Goal: Transaction & Acquisition: Book appointment/travel/reservation

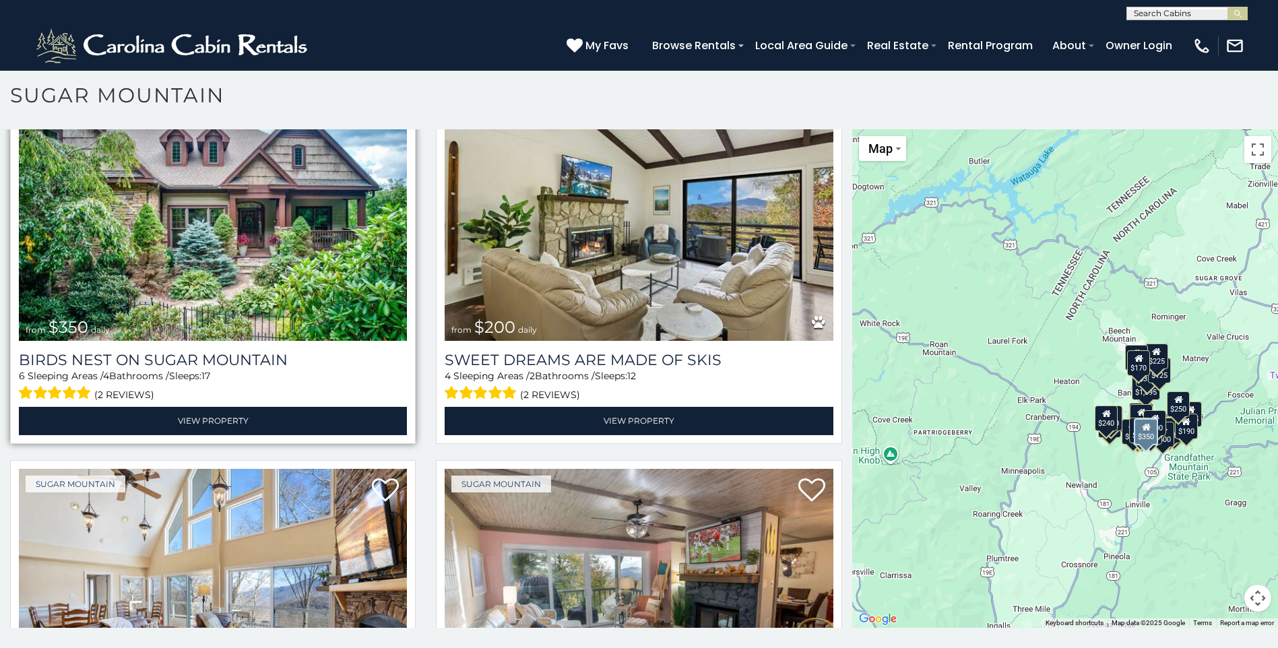
scroll to position [404, 0]
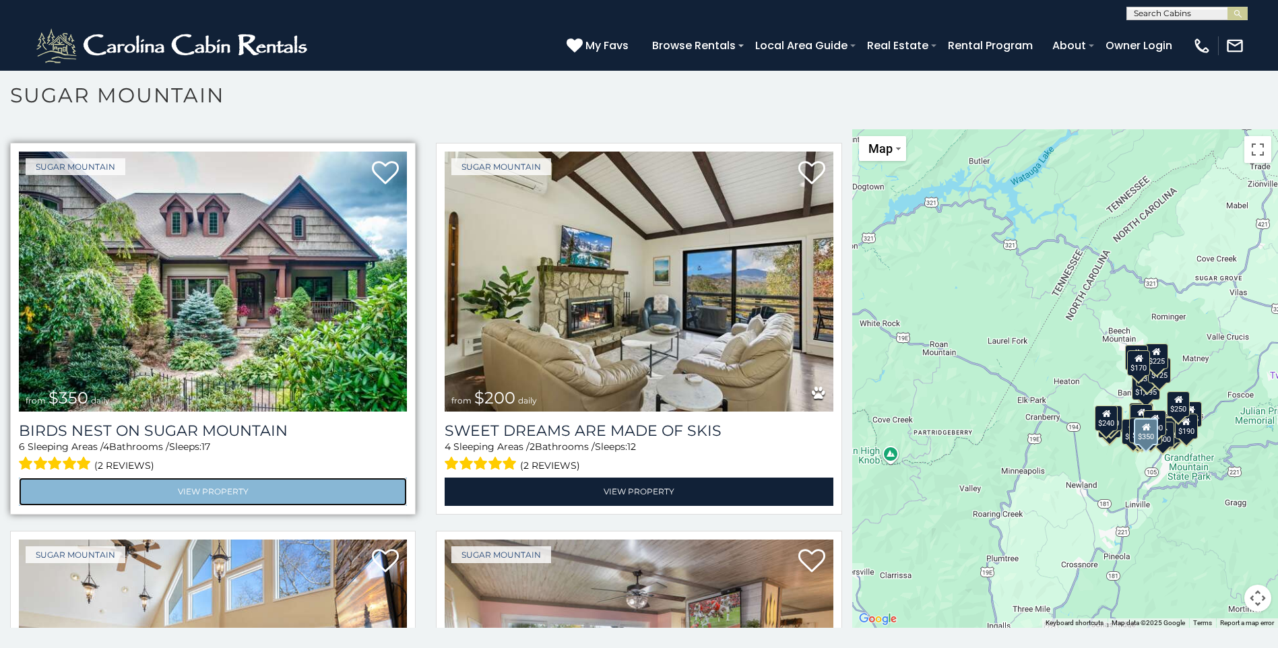
click at [166, 489] on link "View Property" at bounding box center [213, 491] width 388 height 28
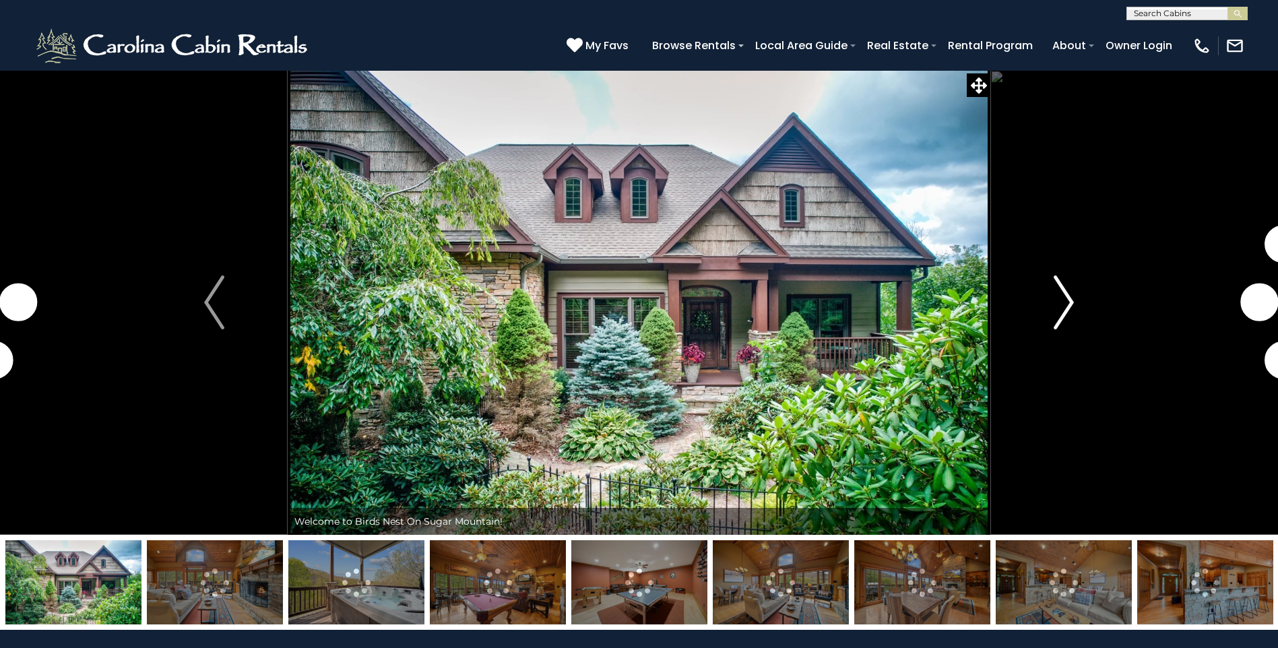
click at [1071, 296] on img "Next" at bounding box center [1063, 302] width 20 height 54
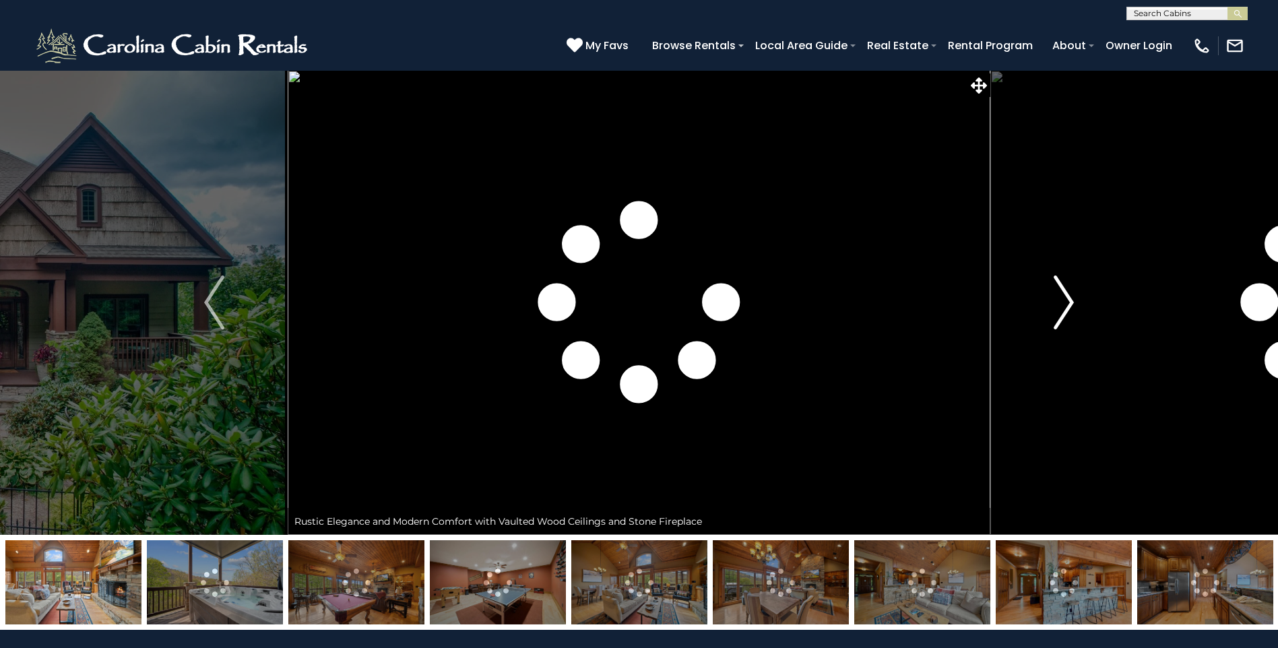
click at [1072, 296] on img "Next" at bounding box center [1063, 302] width 20 height 54
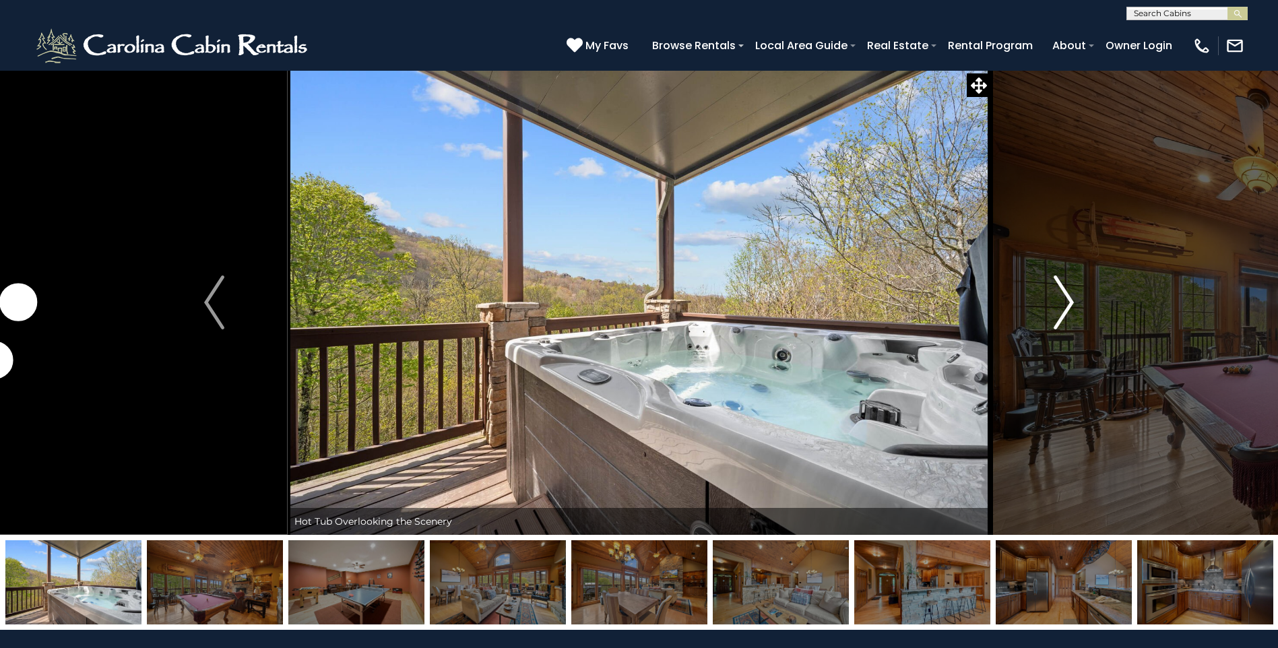
click at [1072, 296] on img "Next" at bounding box center [1063, 302] width 20 height 54
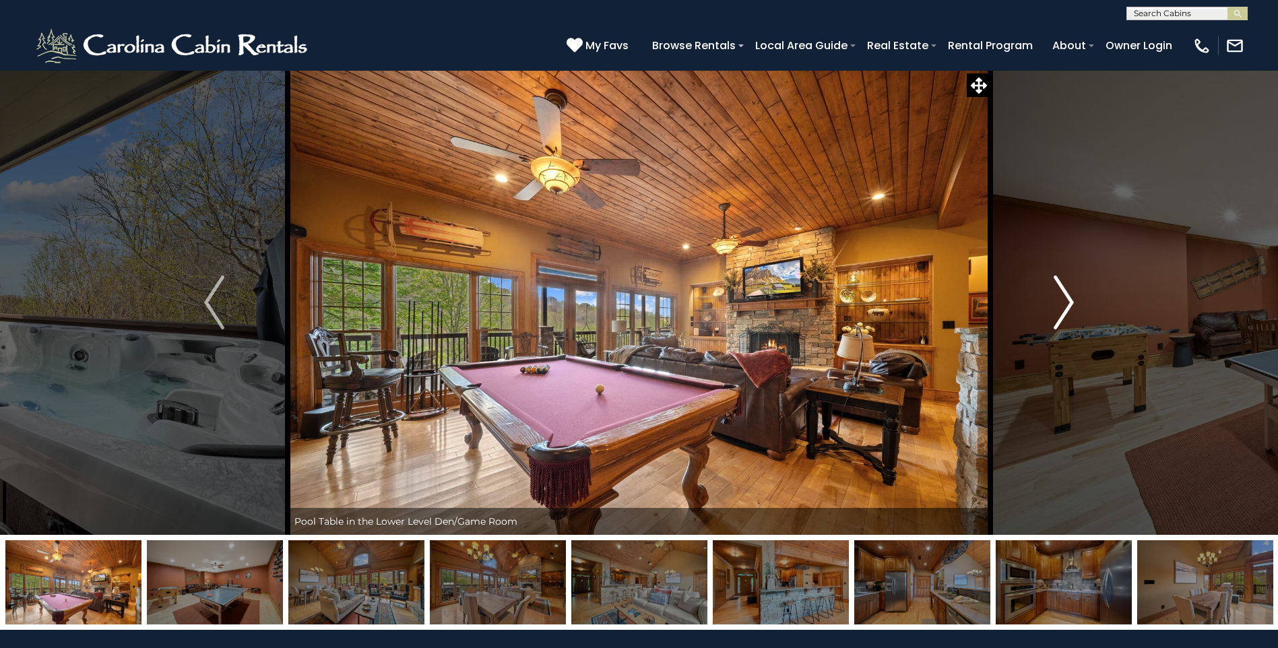
drag, startPoint x: 1080, startPoint y: 298, endPoint x: 1085, endPoint y: 302, distance: 7.2
click at [1084, 302] on button "Next" at bounding box center [1063, 302] width 147 height 465
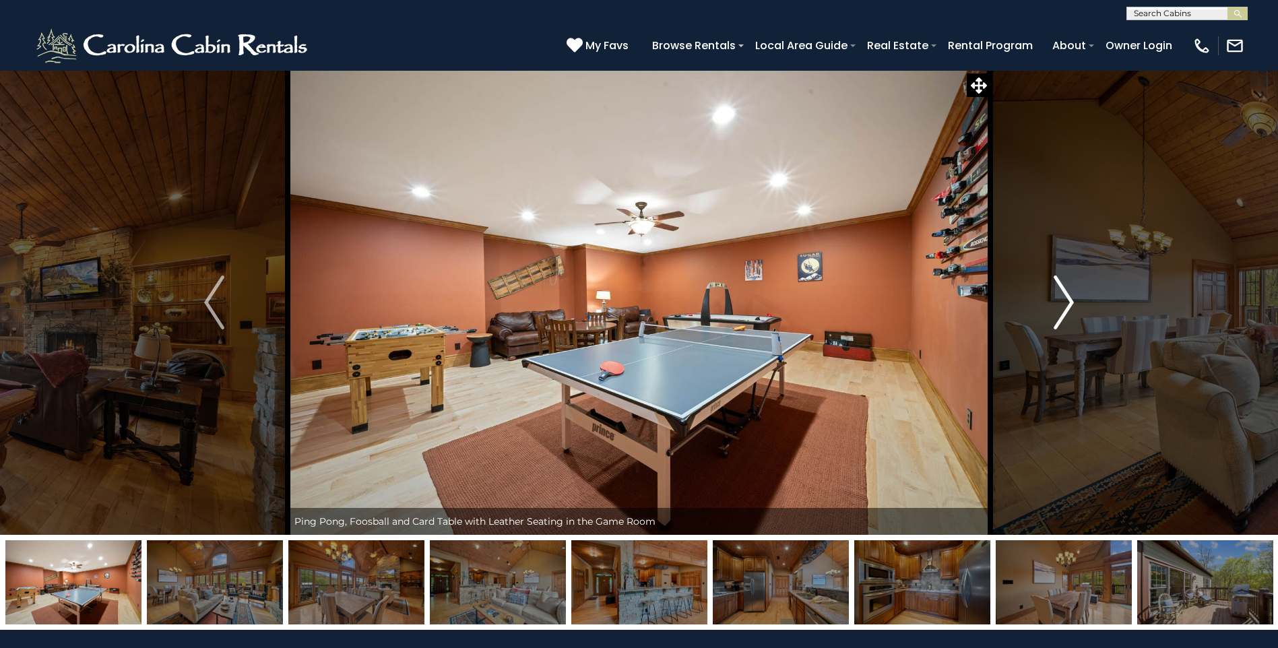
click at [1085, 302] on button "Next" at bounding box center [1063, 302] width 147 height 465
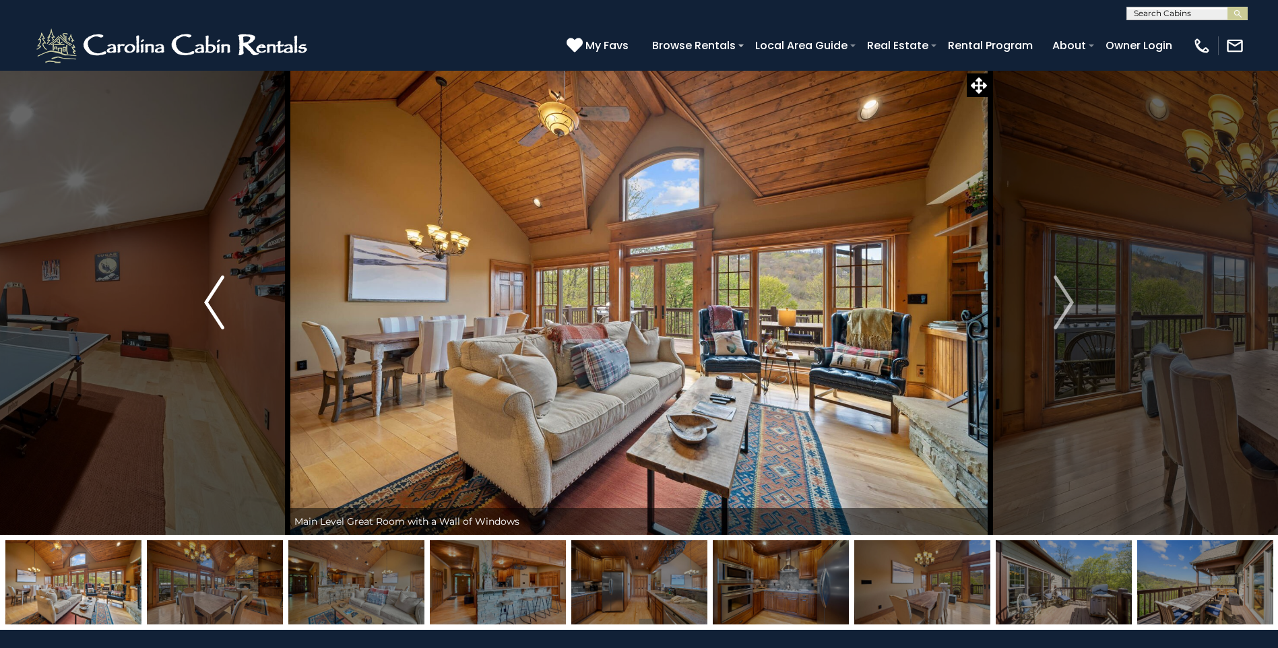
click at [207, 294] on img "Previous" at bounding box center [214, 302] width 20 height 54
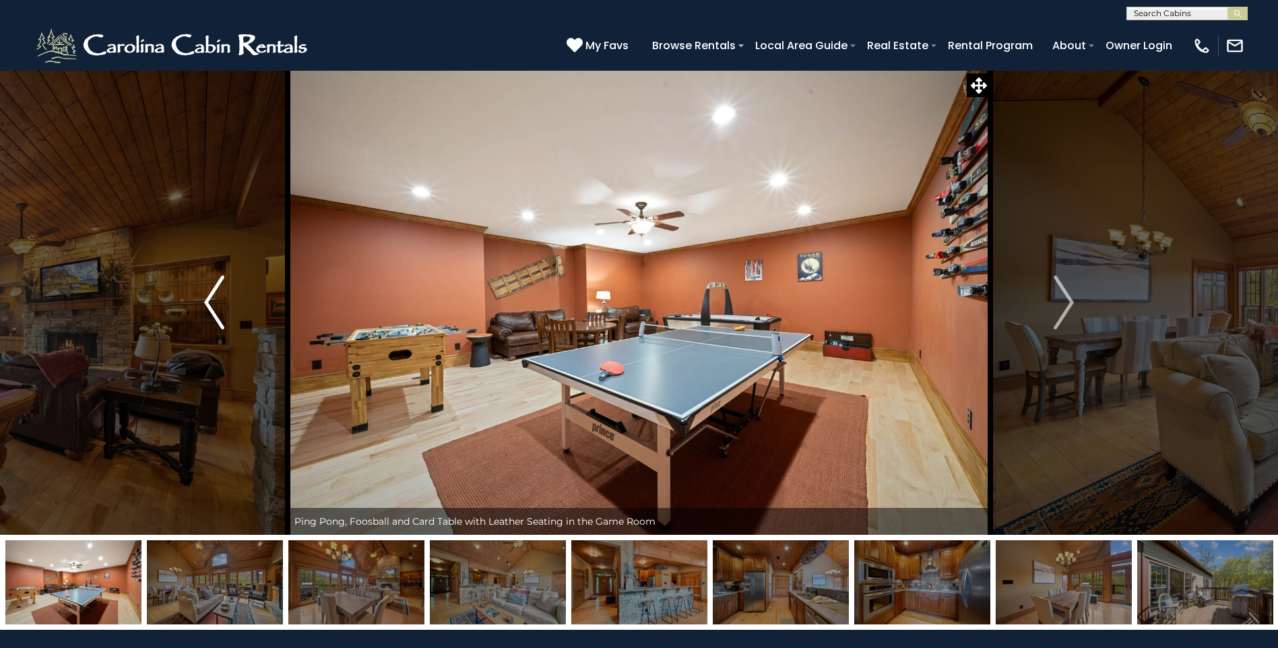
click at [207, 294] on img "Previous" at bounding box center [214, 302] width 20 height 54
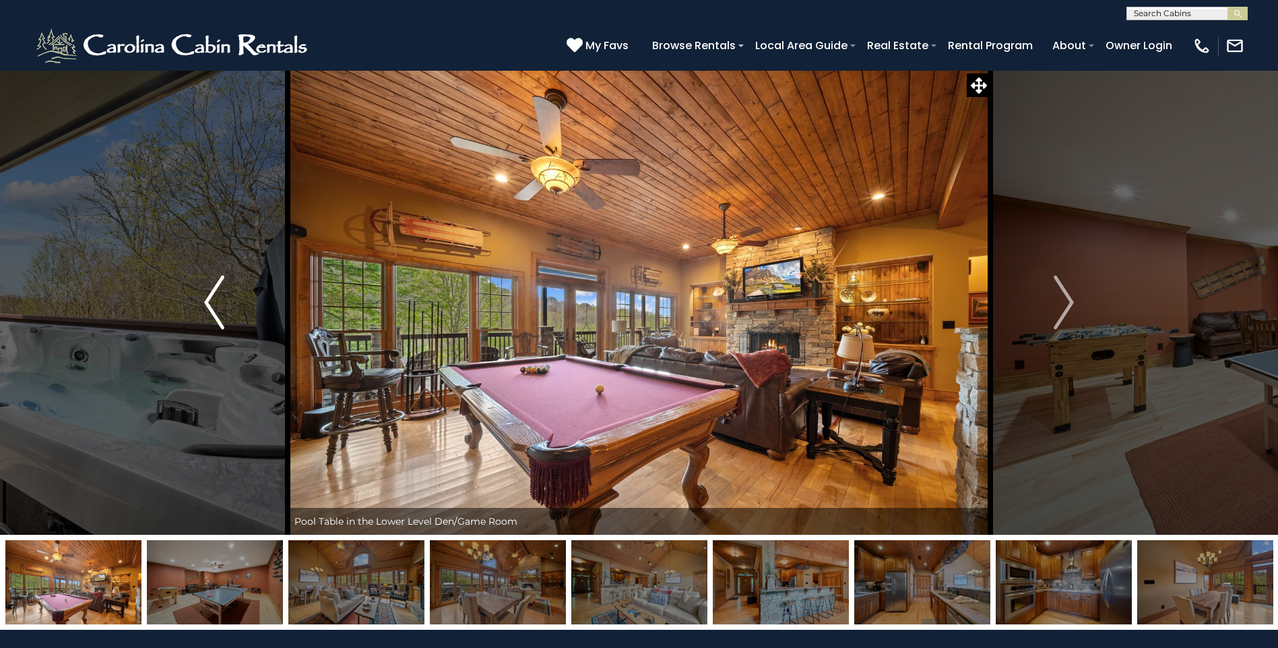
click at [213, 286] on img "Previous" at bounding box center [214, 302] width 20 height 54
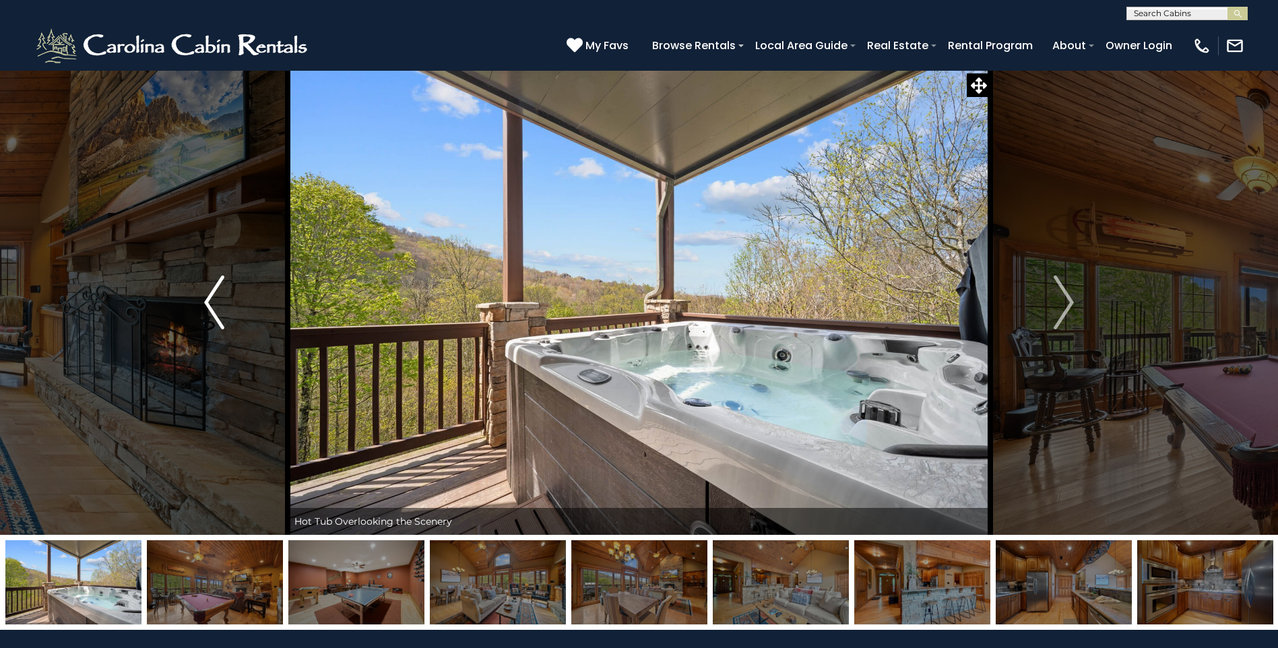
click at [213, 285] on img "Previous" at bounding box center [214, 302] width 20 height 54
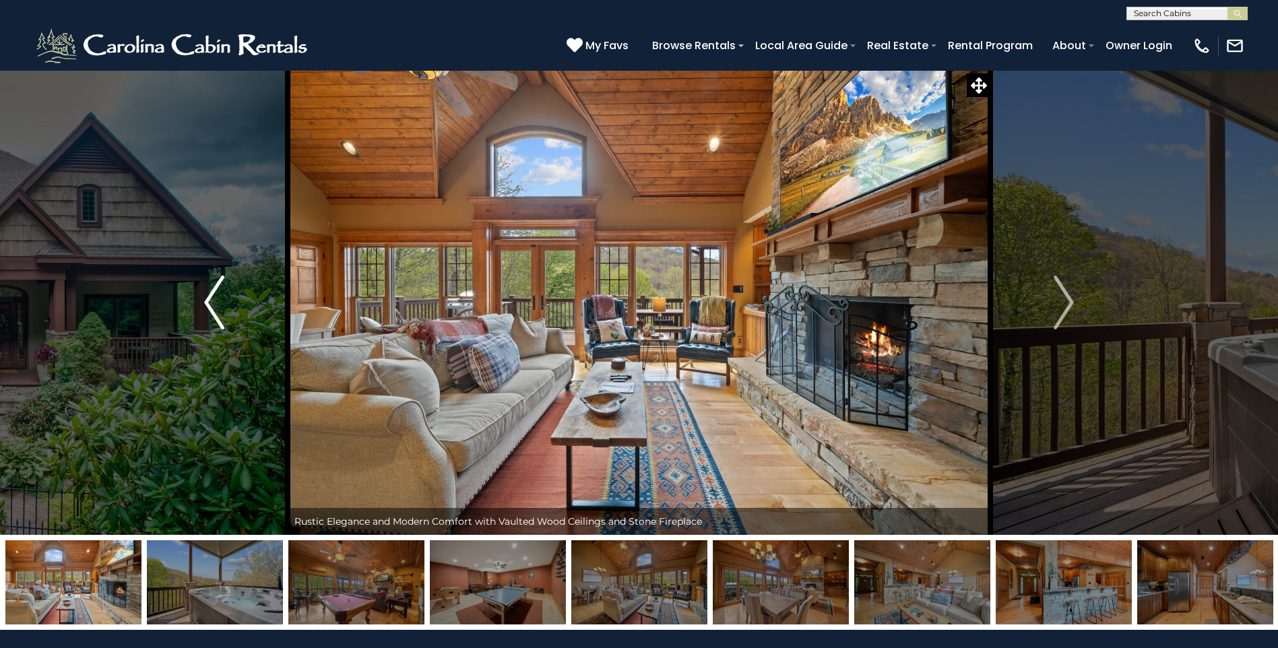
click at [213, 285] on img "Previous" at bounding box center [214, 302] width 20 height 54
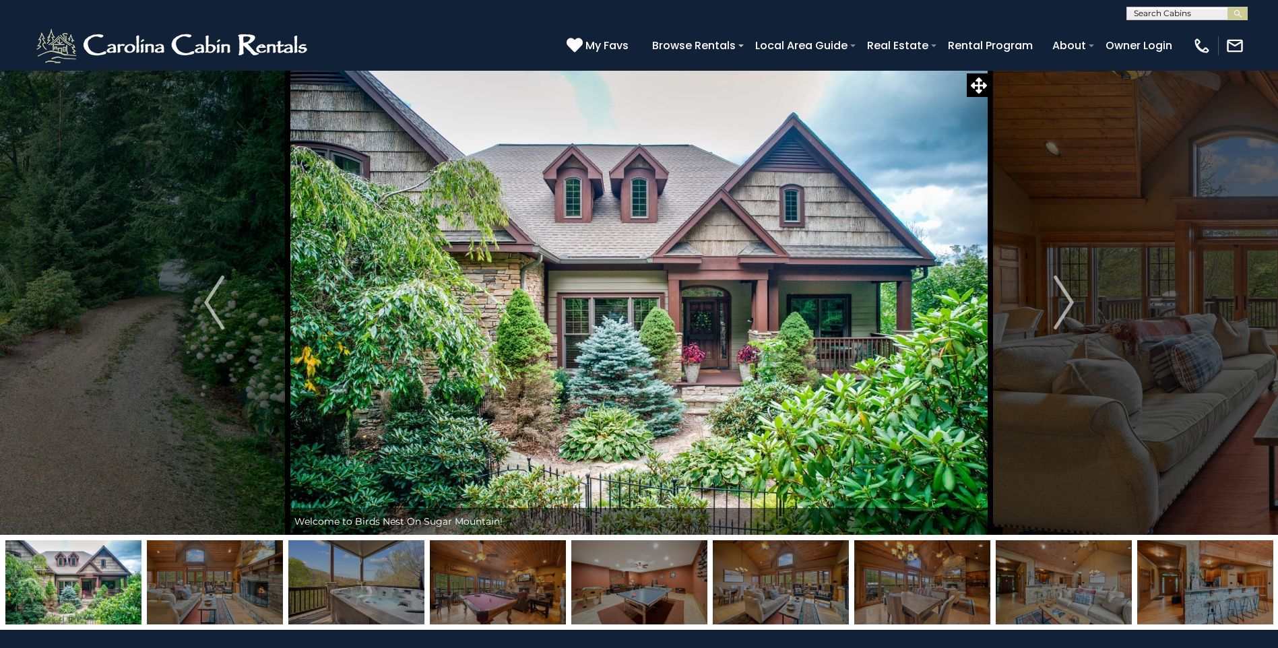
click at [523, 266] on img at bounding box center [639, 302] width 702 height 465
click at [1064, 287] on img "Next" at bounding box center [1063, 302] width 20 height 54
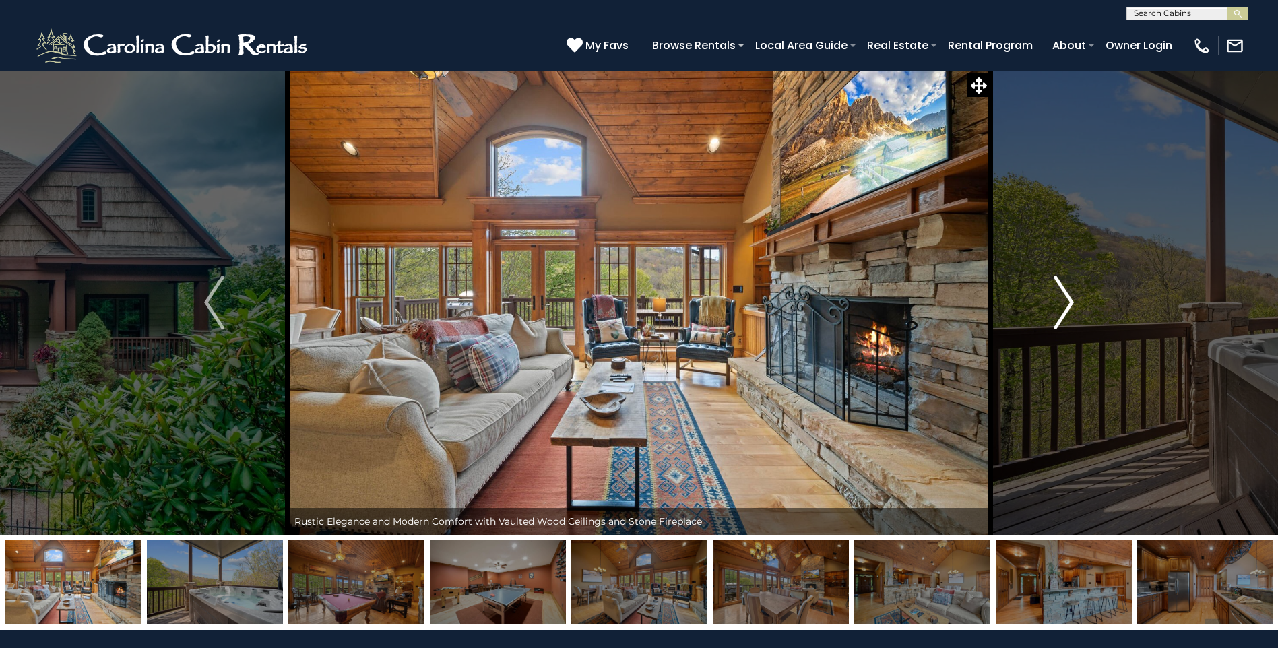
click at [1061, 282] on img "Next" at bounding box center [1063, 302] width 20 height 54
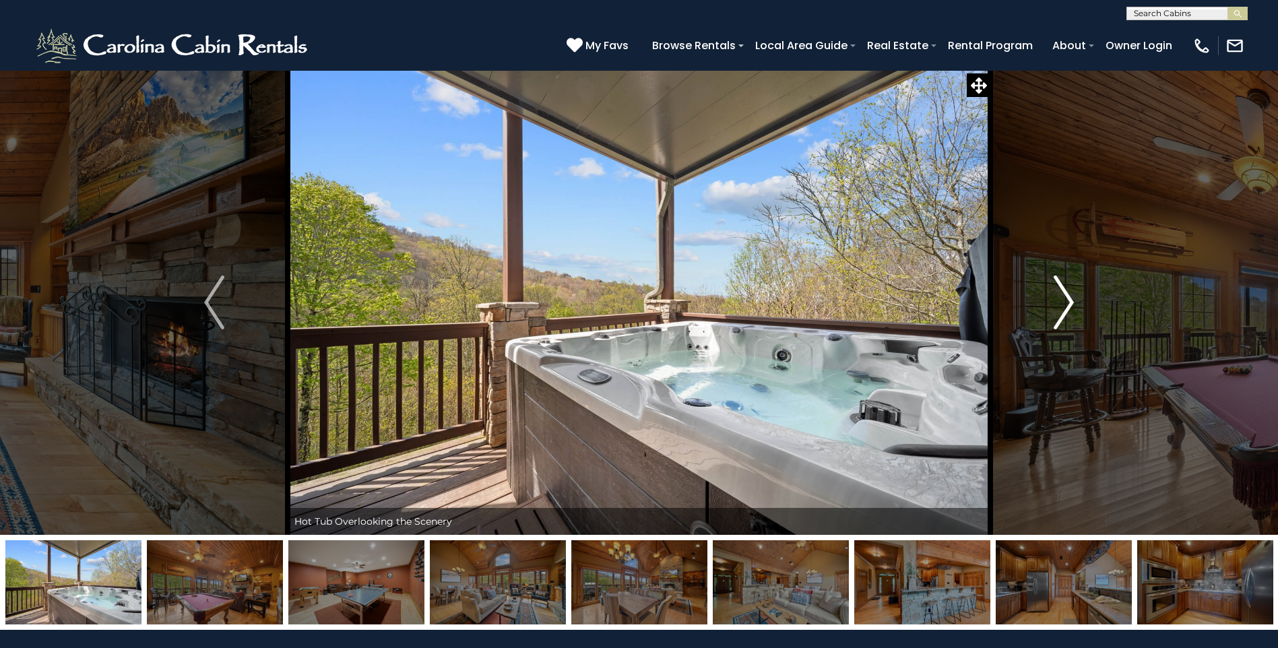
click at [1061, 282] on img "Next" at bounding box center [1063, 302] width 20 height 54
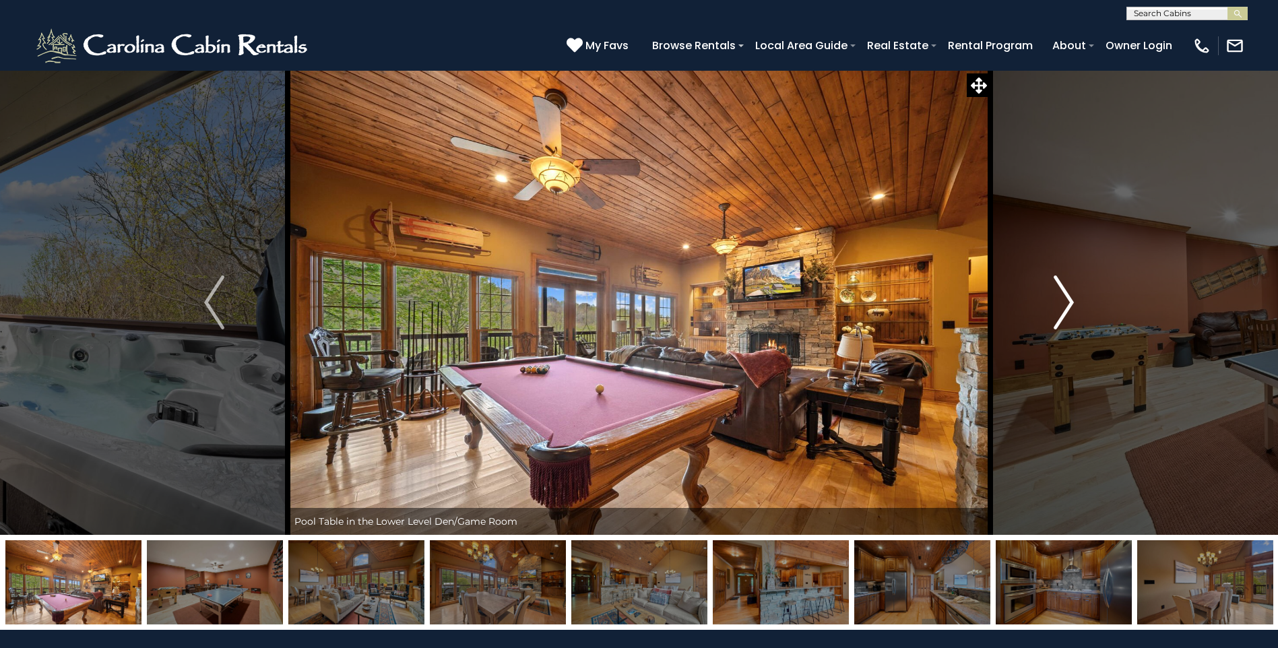
click at [1066, 301] on img "Next" at bounding box center [1063, 302] width 20 height 54
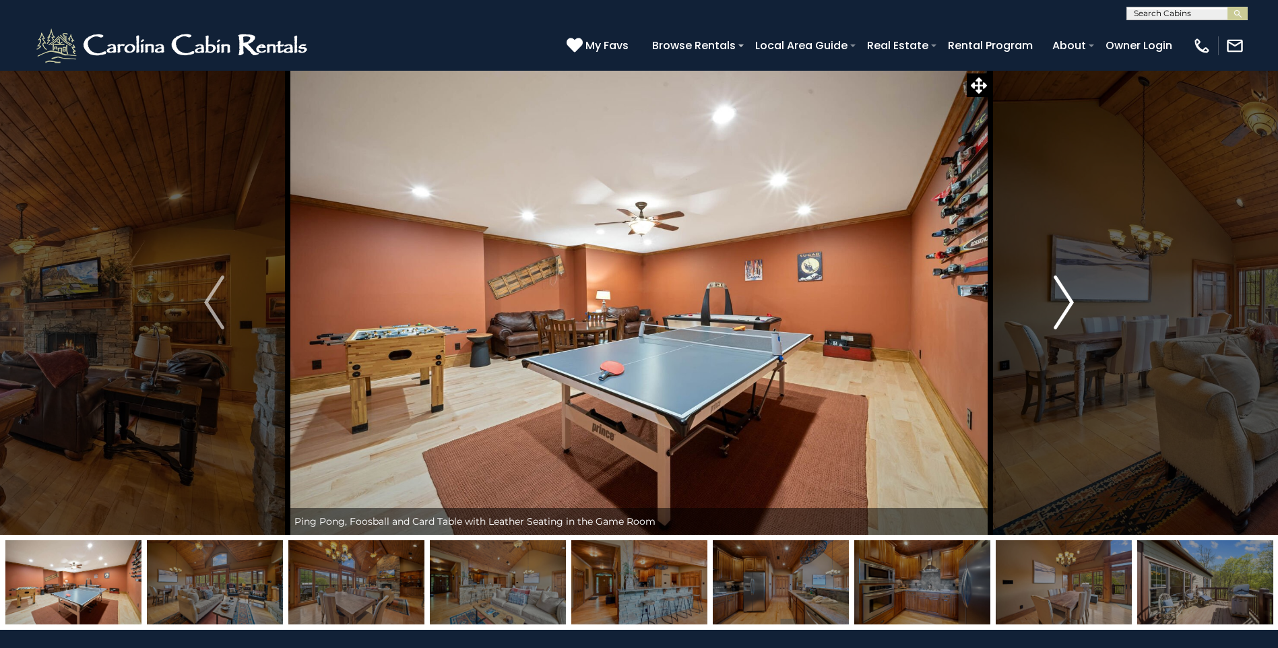
drag, startPoint x: 1074, startPoint y: 298, endPoint x: 1068, endPoint y: 294, distance: 7.7
click at [1074, 298] on button "Next" at bounding box center [1063, 302] width 147 height 465
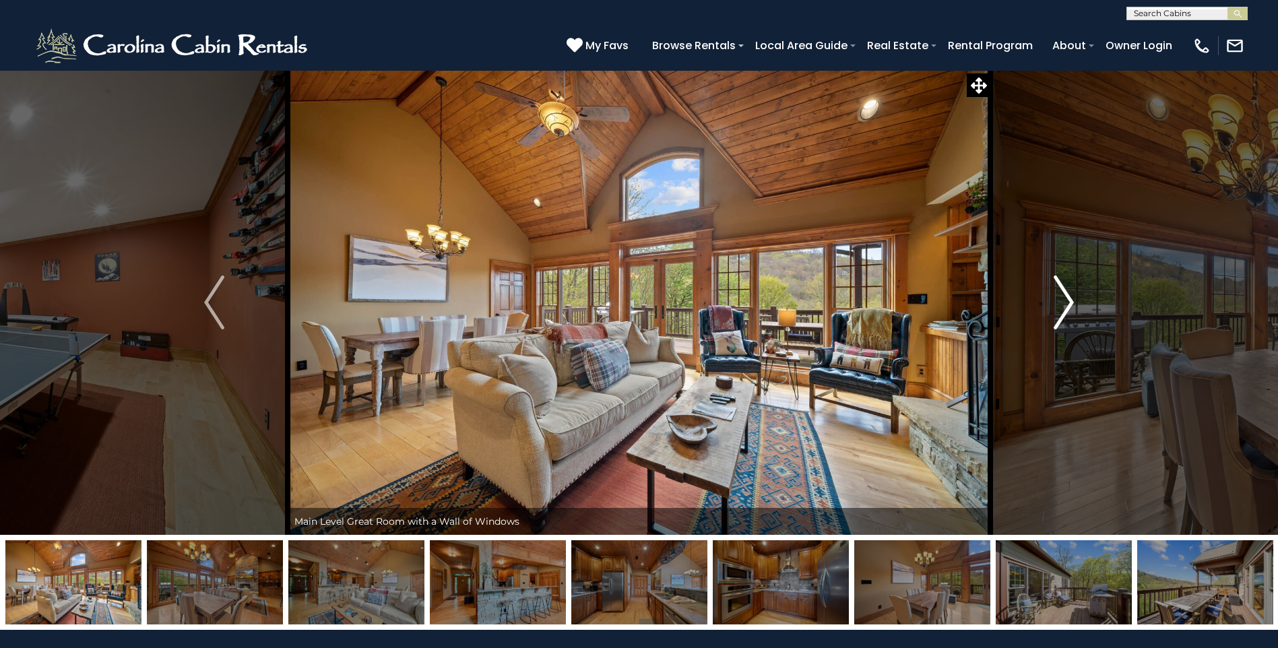
click at [1067, 306] on img "Next" at bounding box center [1063, 302] width 20 height 54
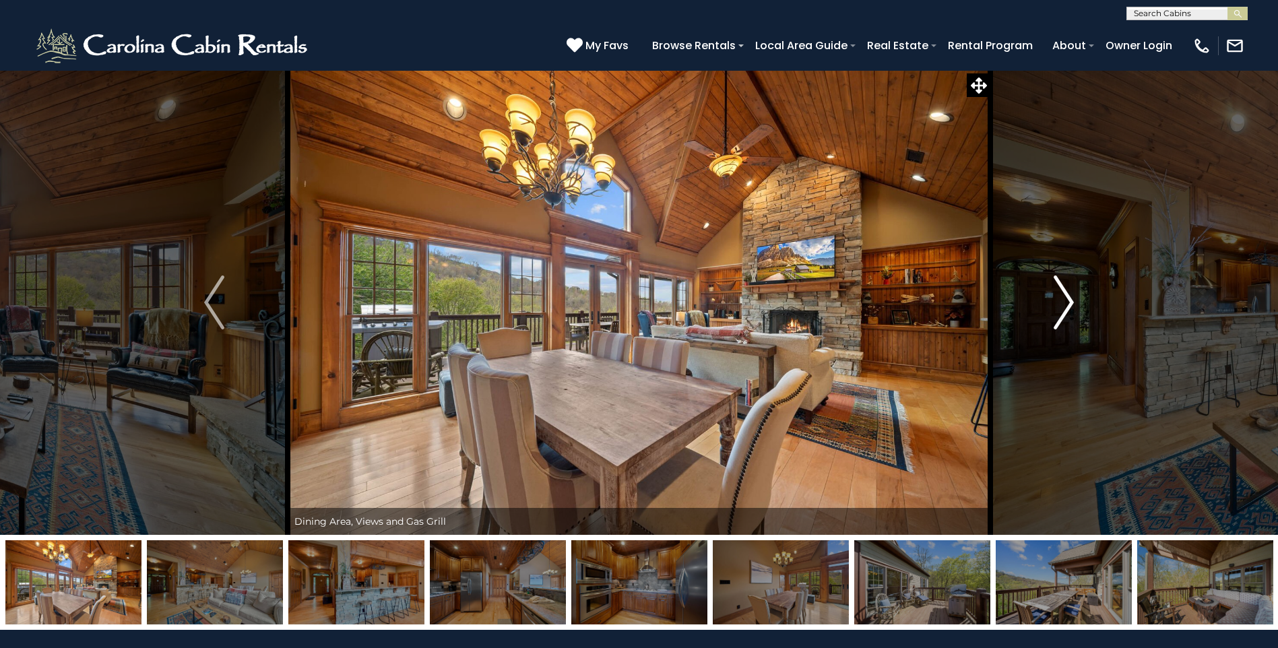
click at [1070, 310] on img "Next" at bounding box center [1063, 302] width 20 height 54
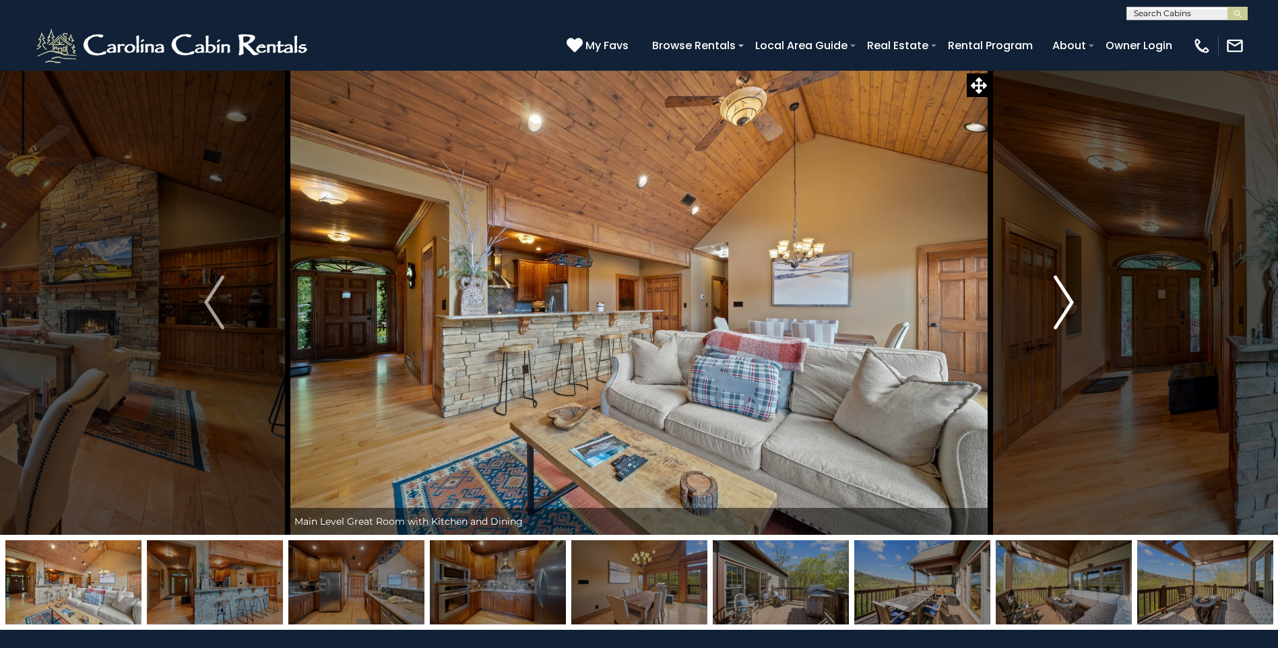
click at [1070, 310] on img "Next" at bounding box center [1063, 302] width 20 height 54
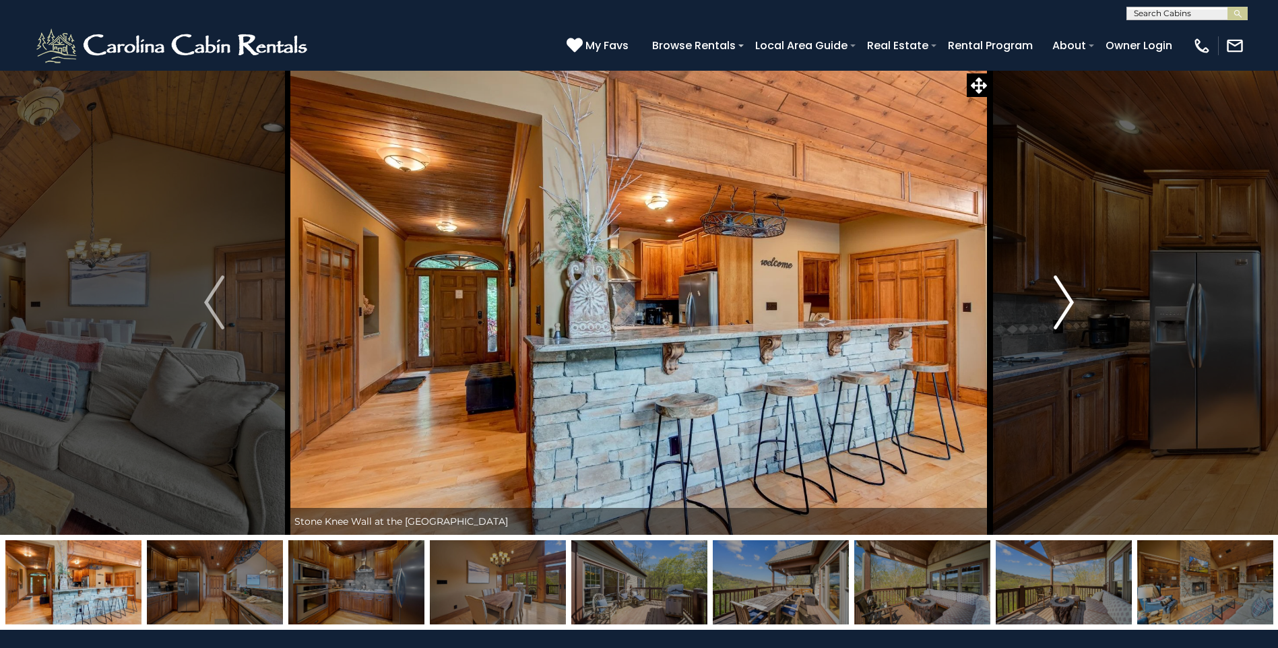
click at [1070, 310] on img "Next" at bounding box center [1063, 302] width 20 height 54
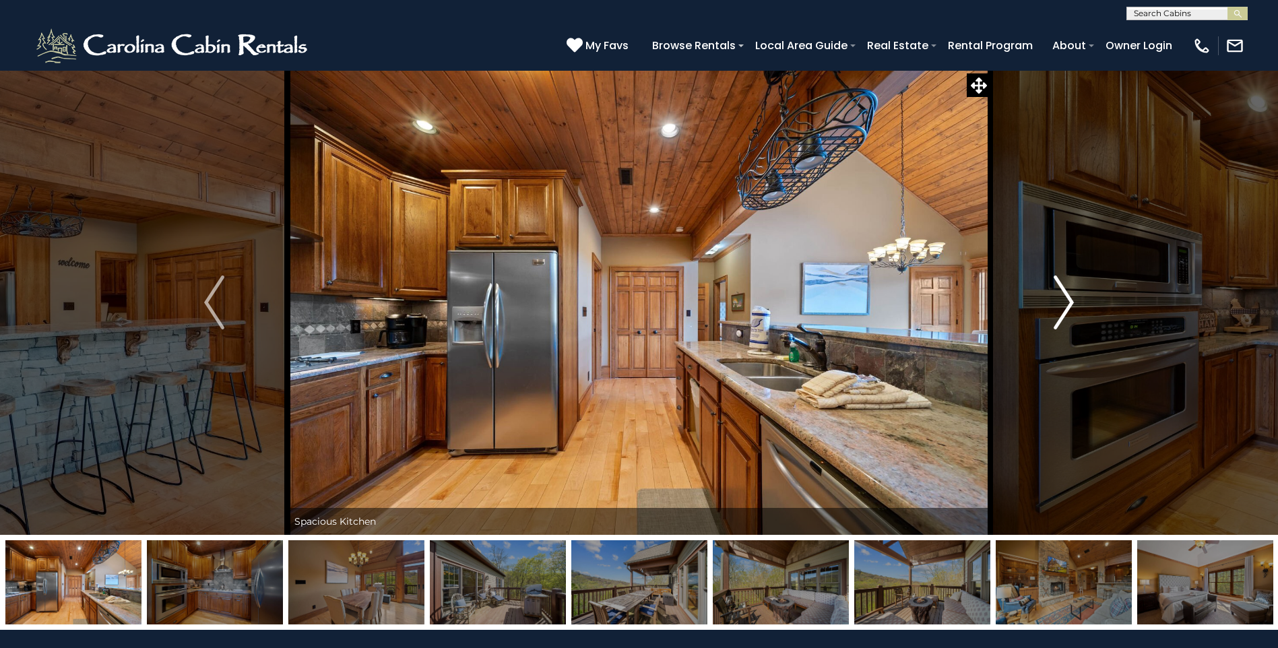
click at [1070, 310] on img "Next" at bounding box center [1063, 302] width 20 height 54
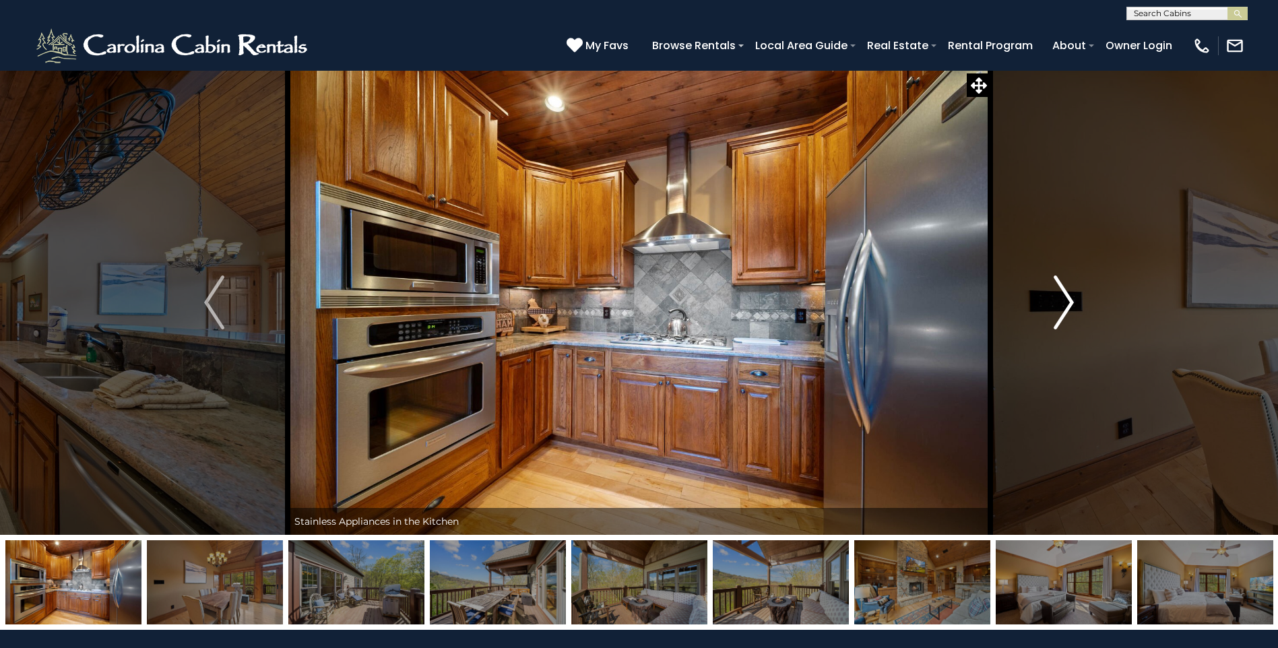
click at [1070, 310] on img "Next" at bounding box center [1063, 302] width 20 height 54
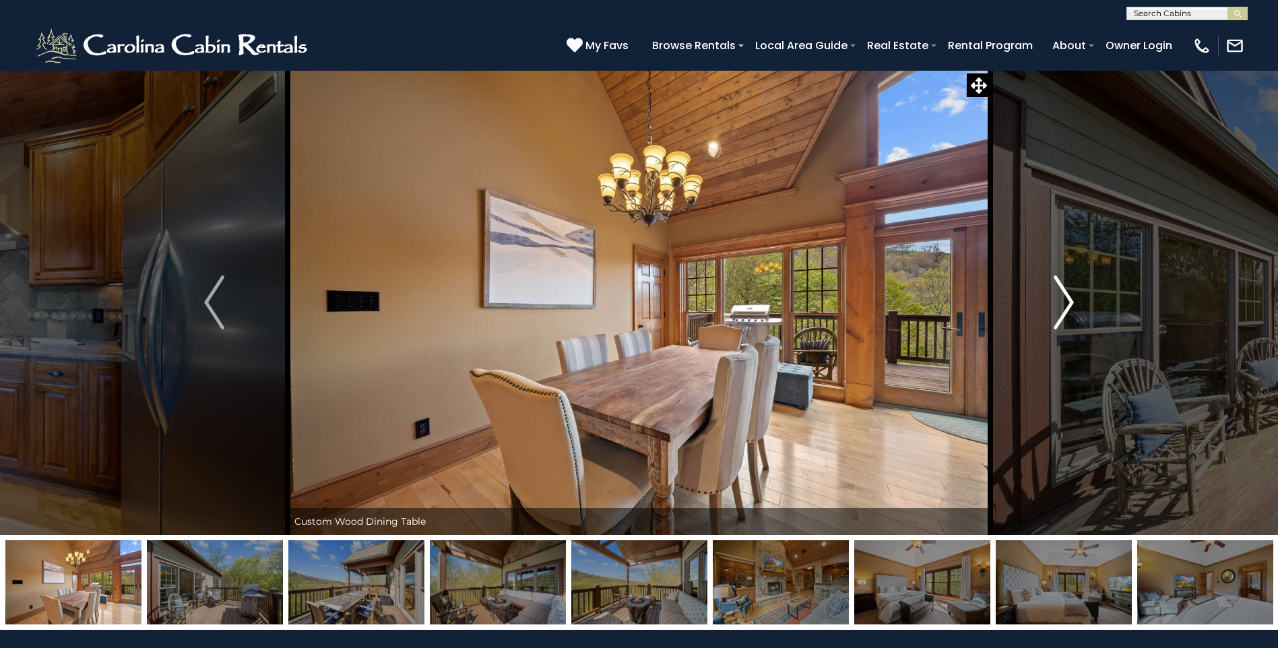
click at [1071, 311] on img "Next" at bounding box center [1063, 302] width 20 height 54
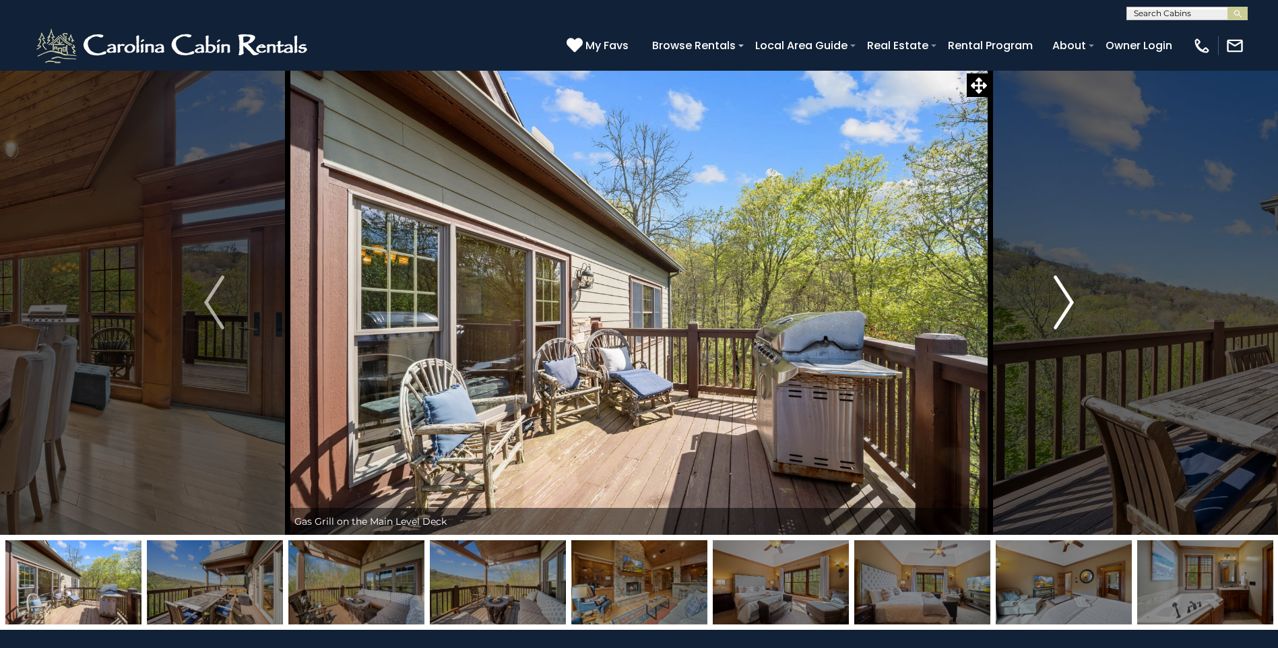
click at [1071, 311] on img "Next" at bounding box center [1063, 302] width 20 height 54
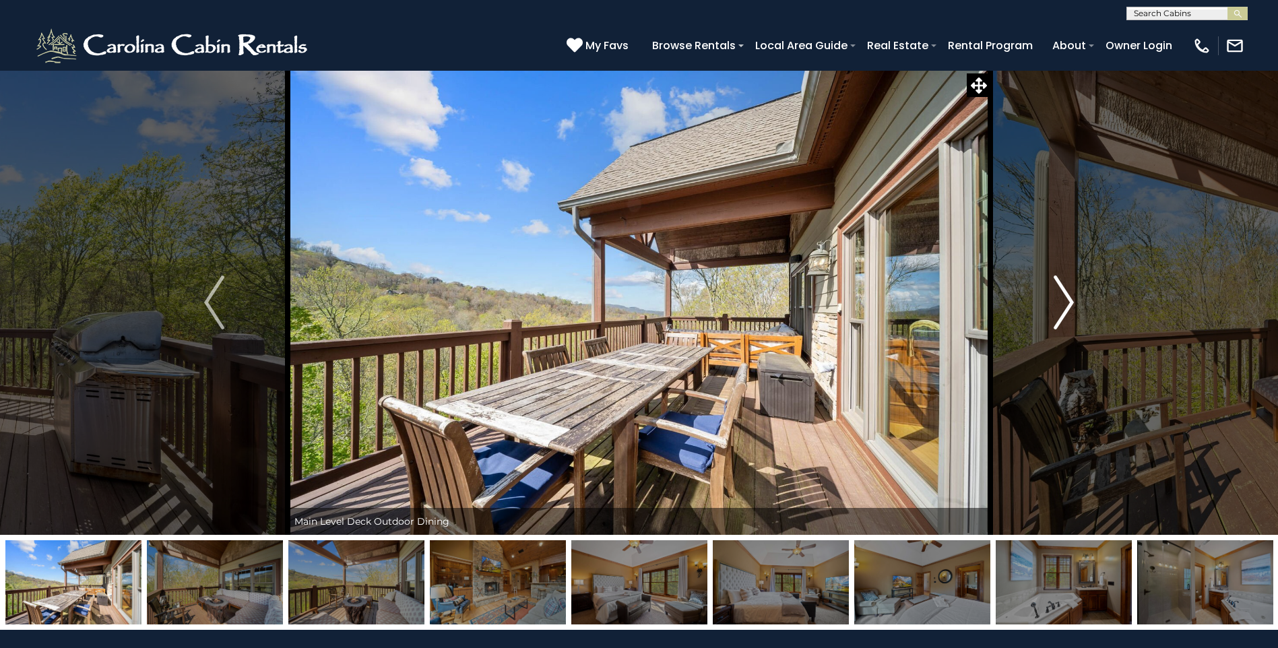
click at [1071, 311] on img "Next" at bounding box center [1063, 302] width 20 height 54
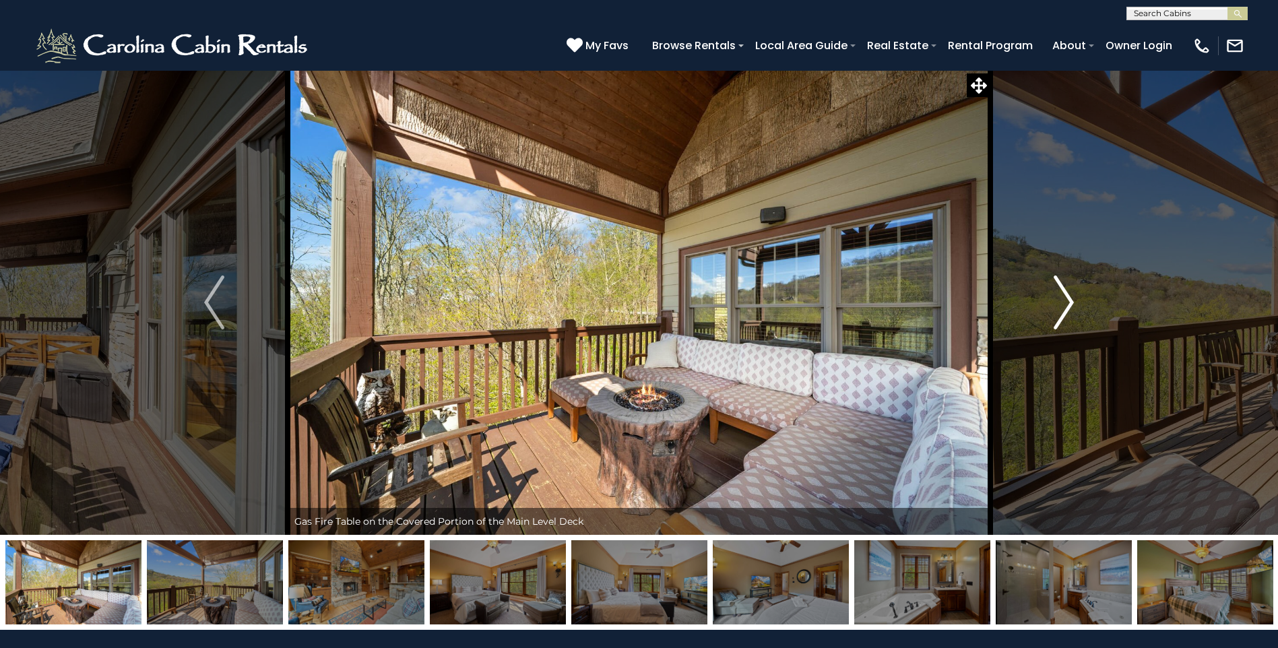
click at [1071, 309] on img "Next" at bounding box center [1063, 302] width 20 height 54
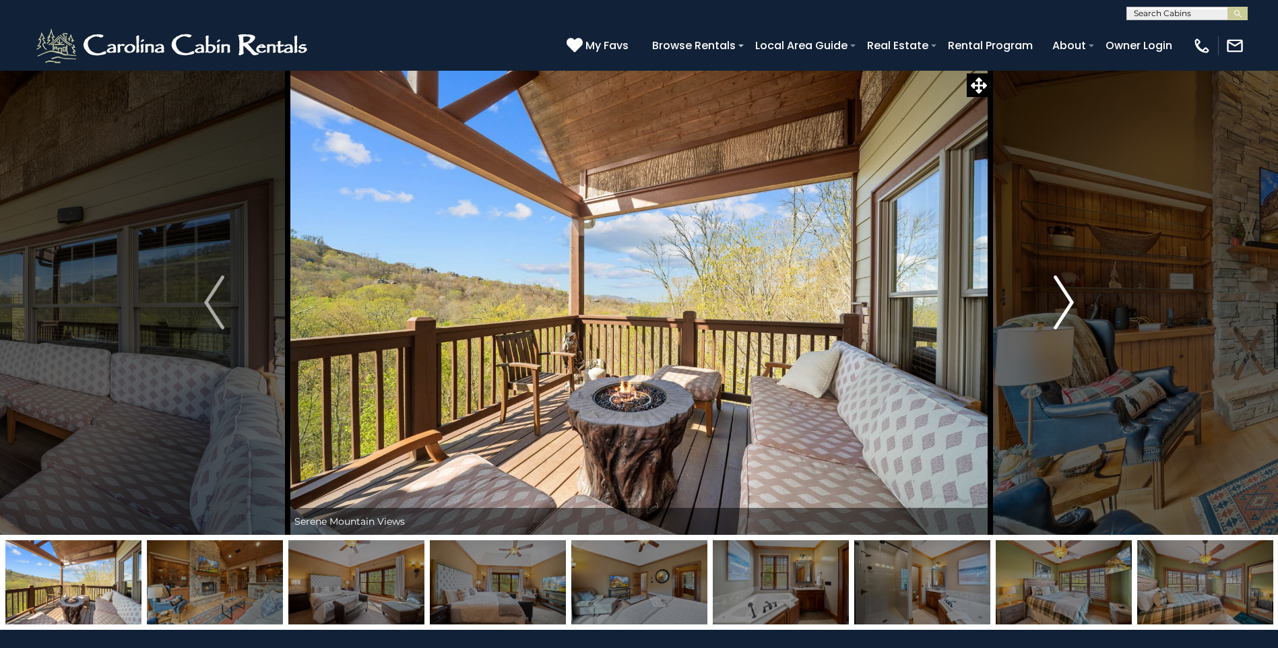
click at [1071, 309] on img "Next" at bounding box center [1063, 302] width 20 height 54
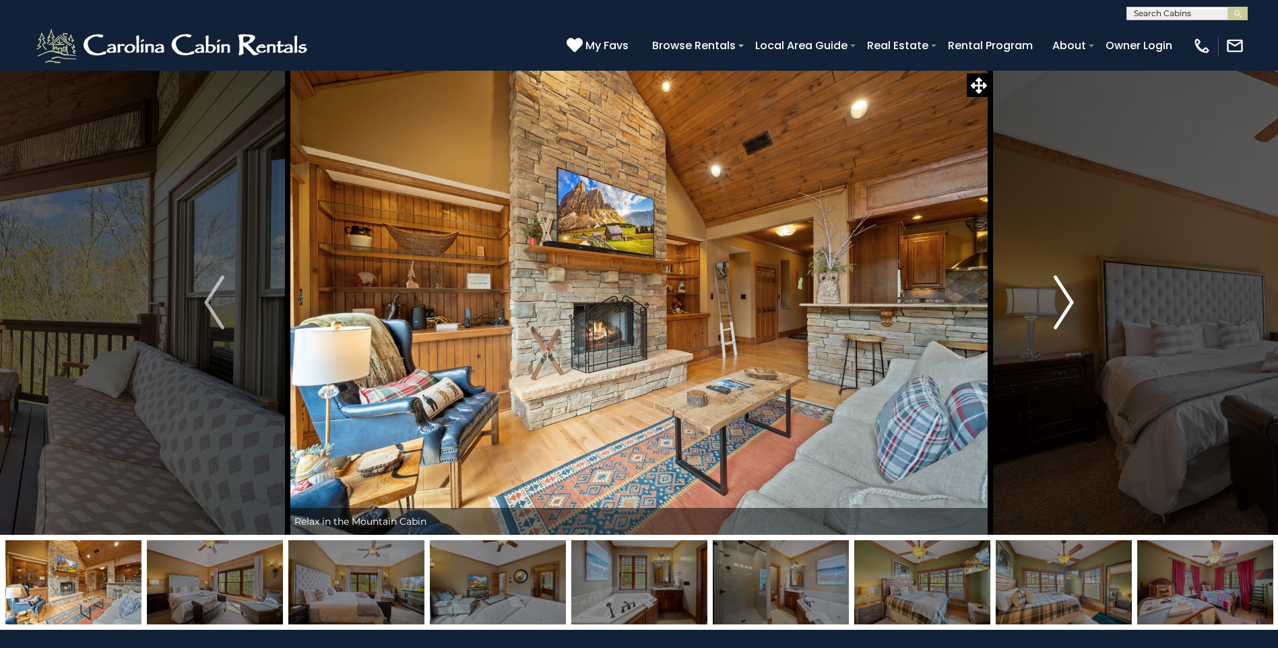
click at [1071, 309] on img "Next" at bounding box center [1063, 302] width 20 height 54
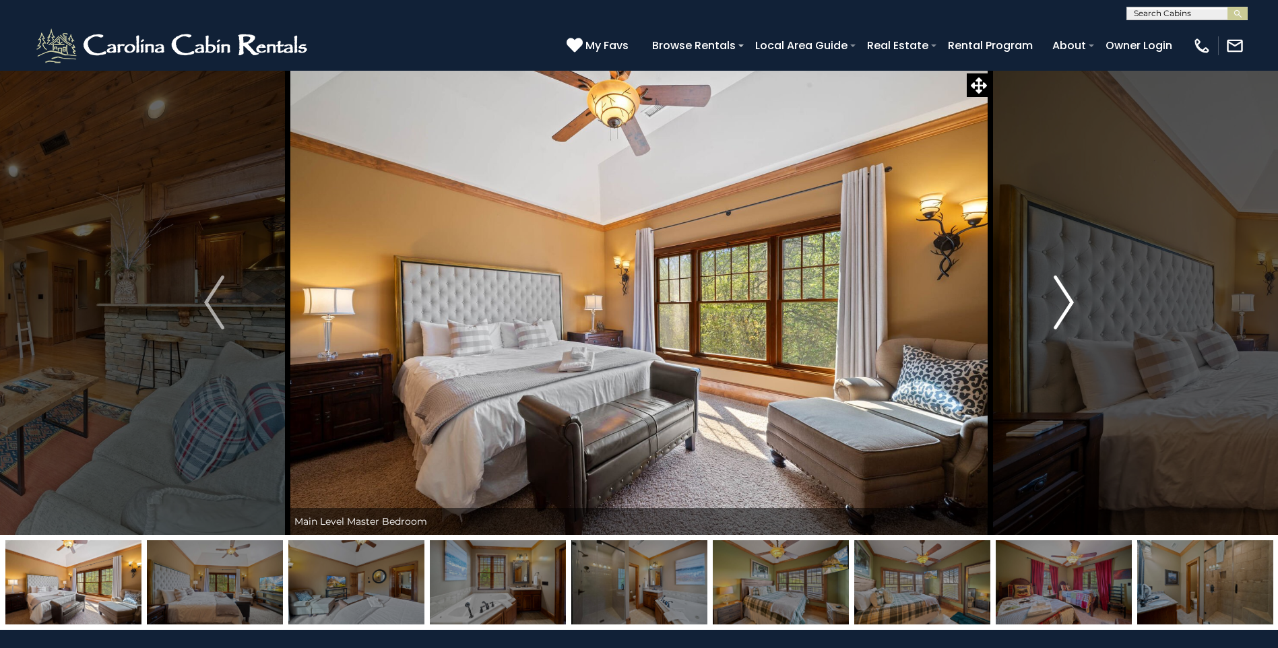
click at [1071, 309] on img "Next" at bounding box center [1063, 302] width 20 height 54
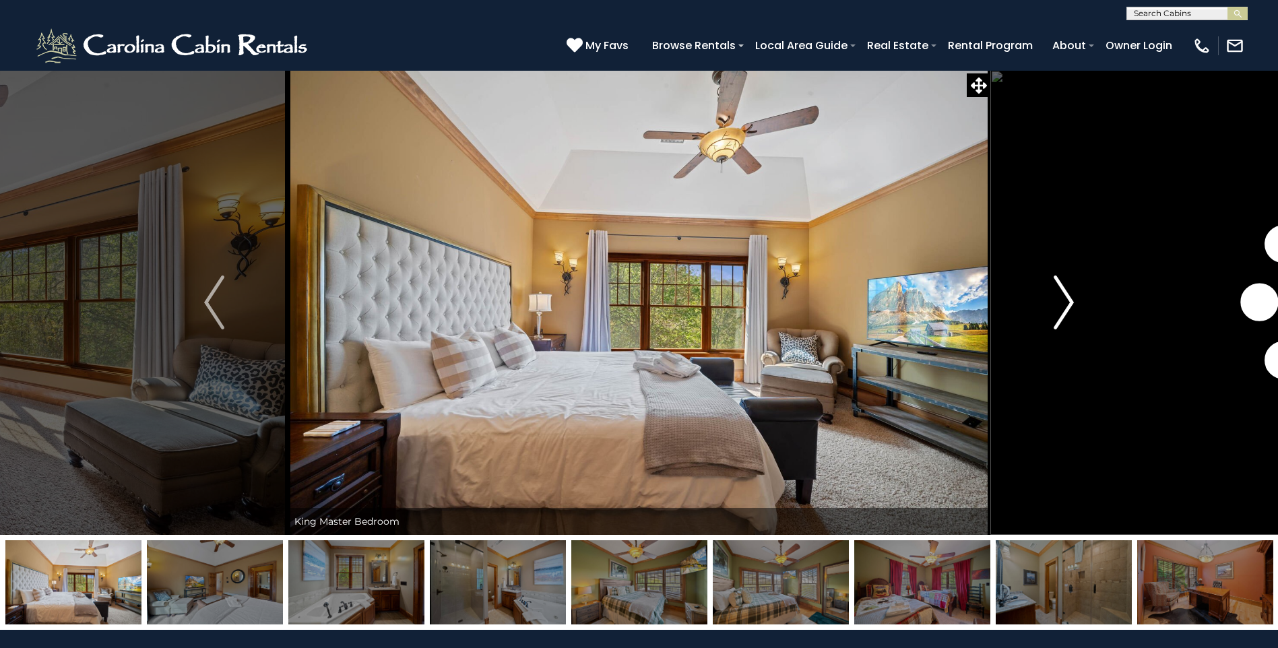
click at [1071, 309] on img "Next" at bounding box center [1063, 302] width 20 height 54
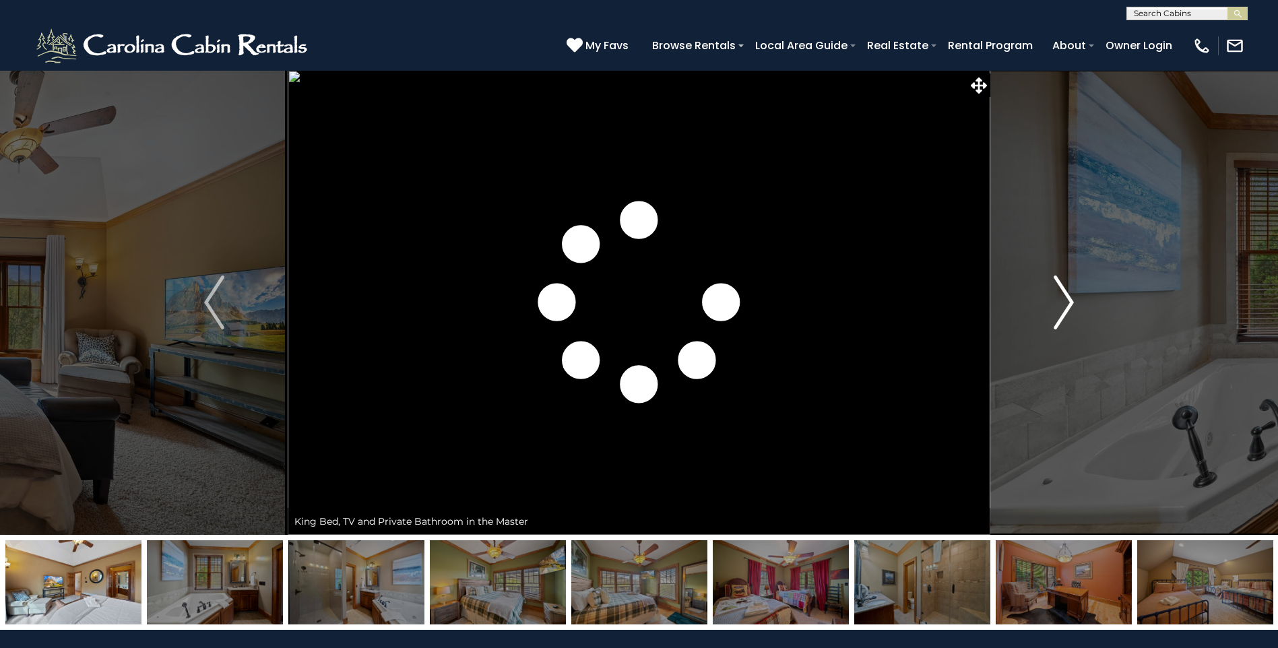
click at [1071, 309] on img "Next" at bounding box center [1063, 302] width 20 height 54
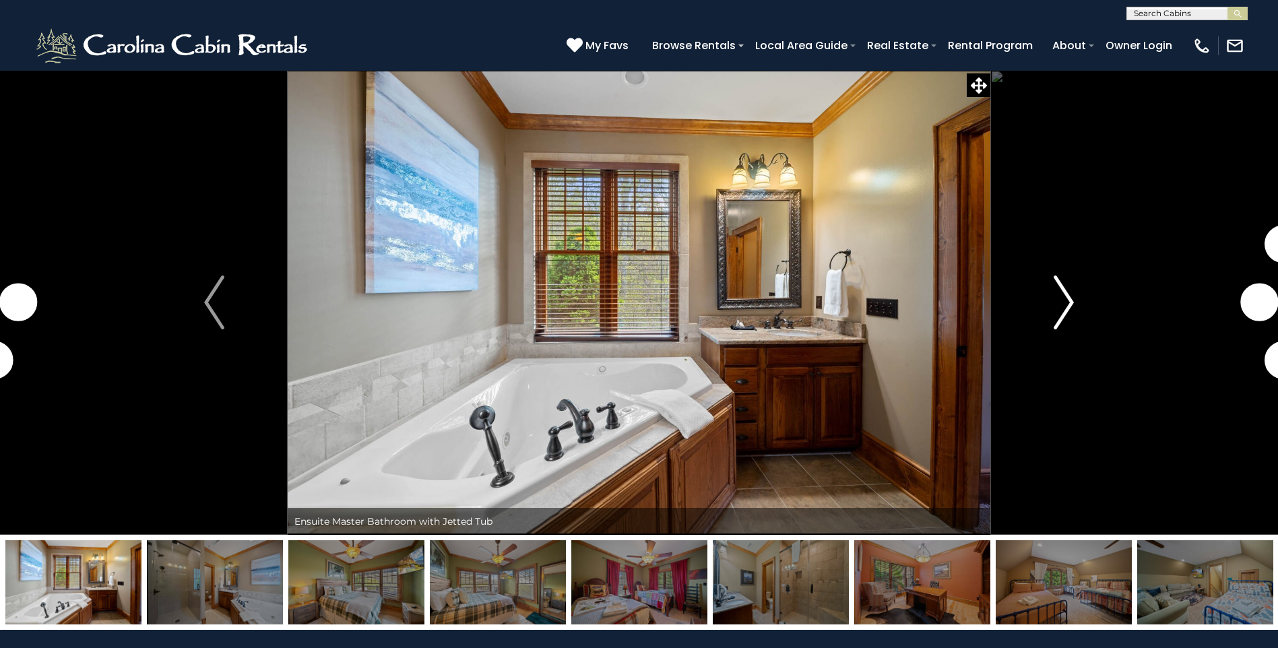
click at [1071, 309] on img "Next" at bounding box center [1063, 302] width 20 height 54
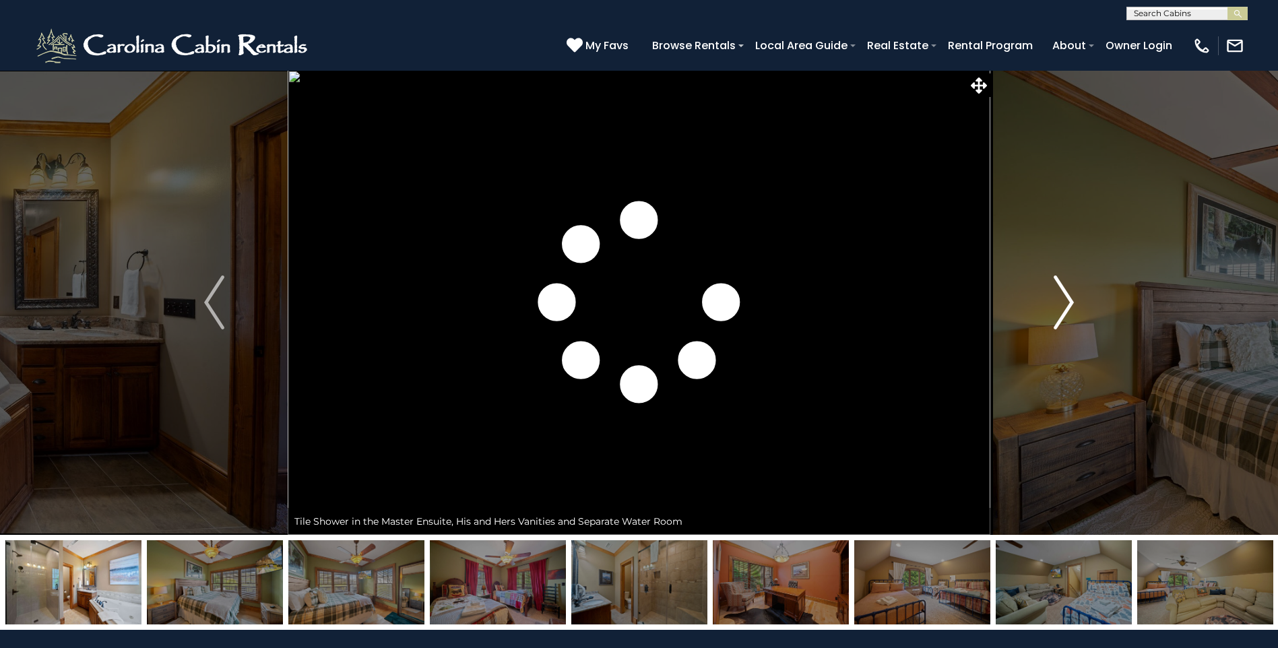
click at [1071, 309] on img "Next" at bounding box center [1063, 302] width 20 height 54
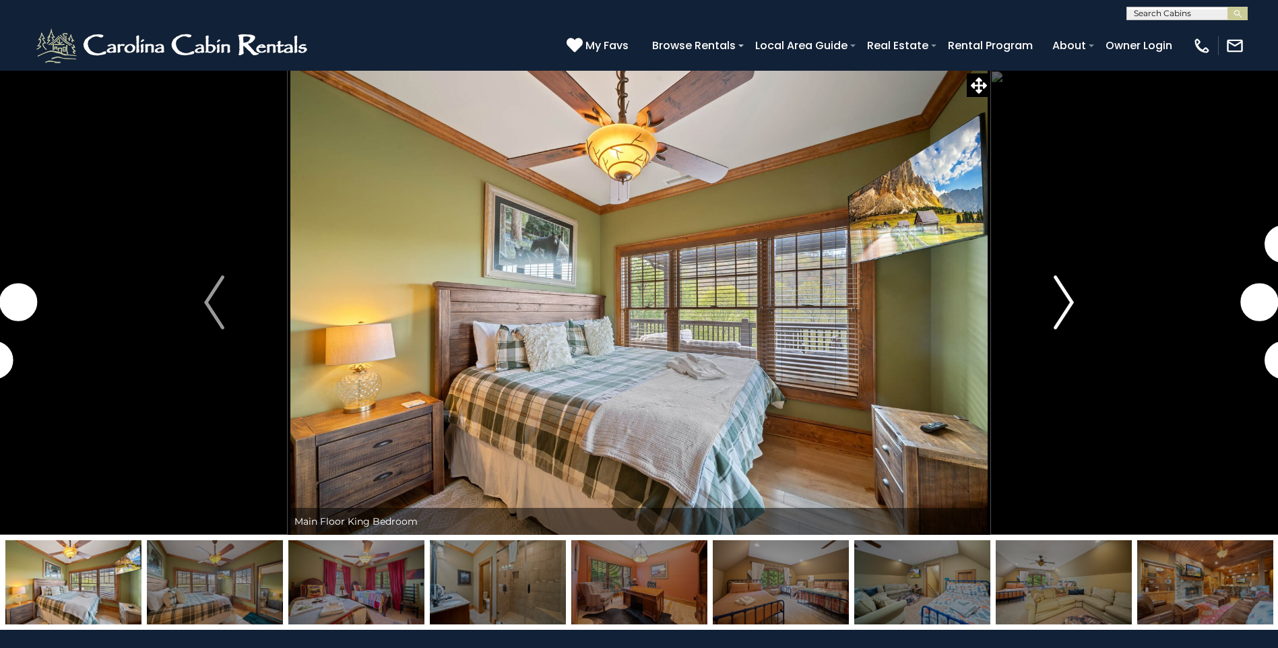
click at [1071, 309] on img "Next" at bounding box center [1063, 302] width 20 height 54
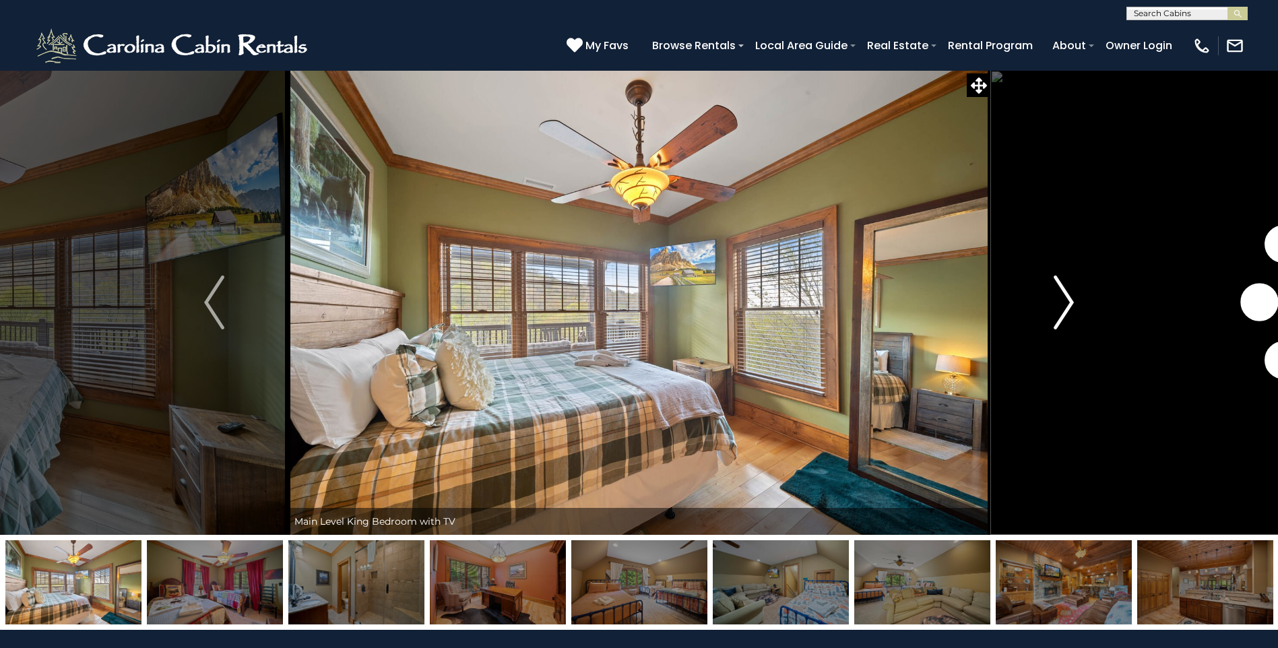
click at [1071, 309] on img "Next" at bounding box center [1063, 302] width 20 height 54
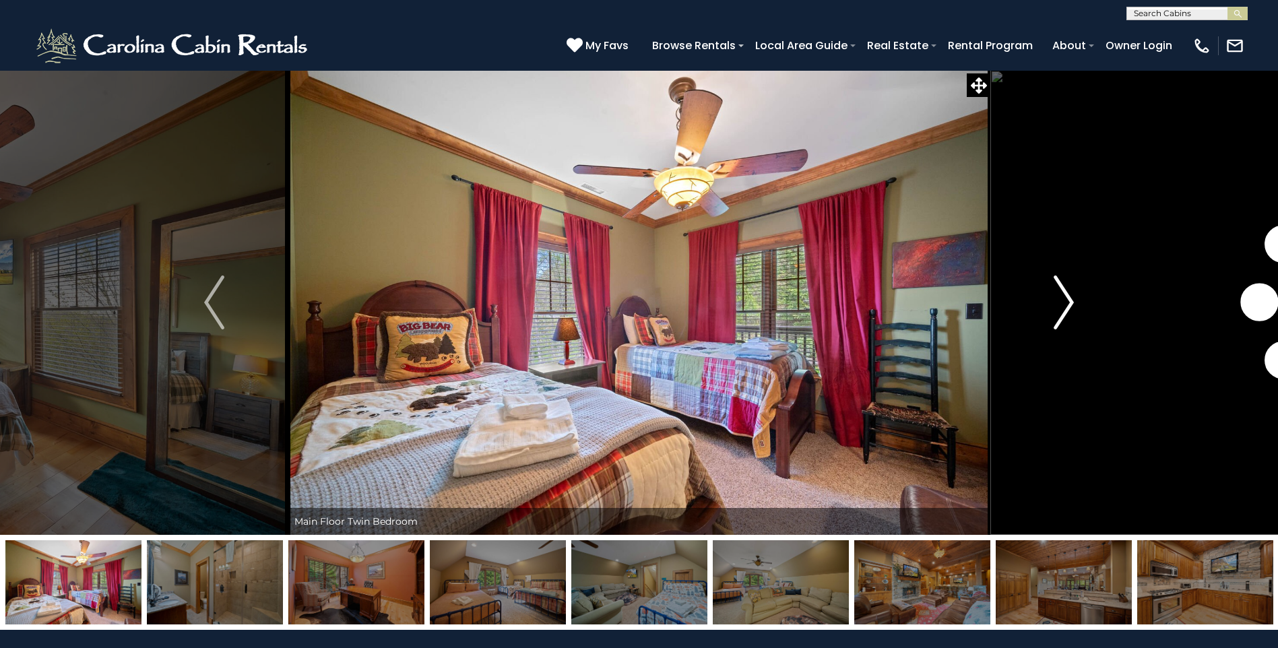
click at [1071, 309] on img "Next" at bounding box center [1063, 302] width 20 height 54
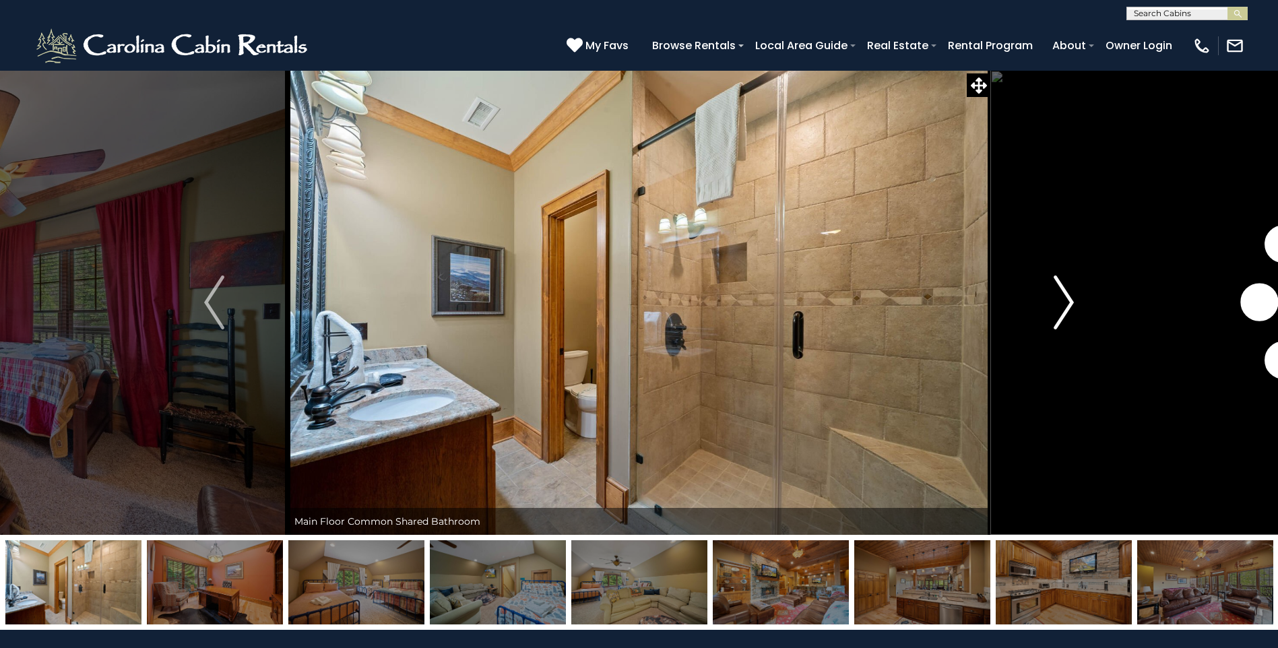
click at [1071, 309] on img "Next" at bounding box center [1063, 302] width 20 height 54
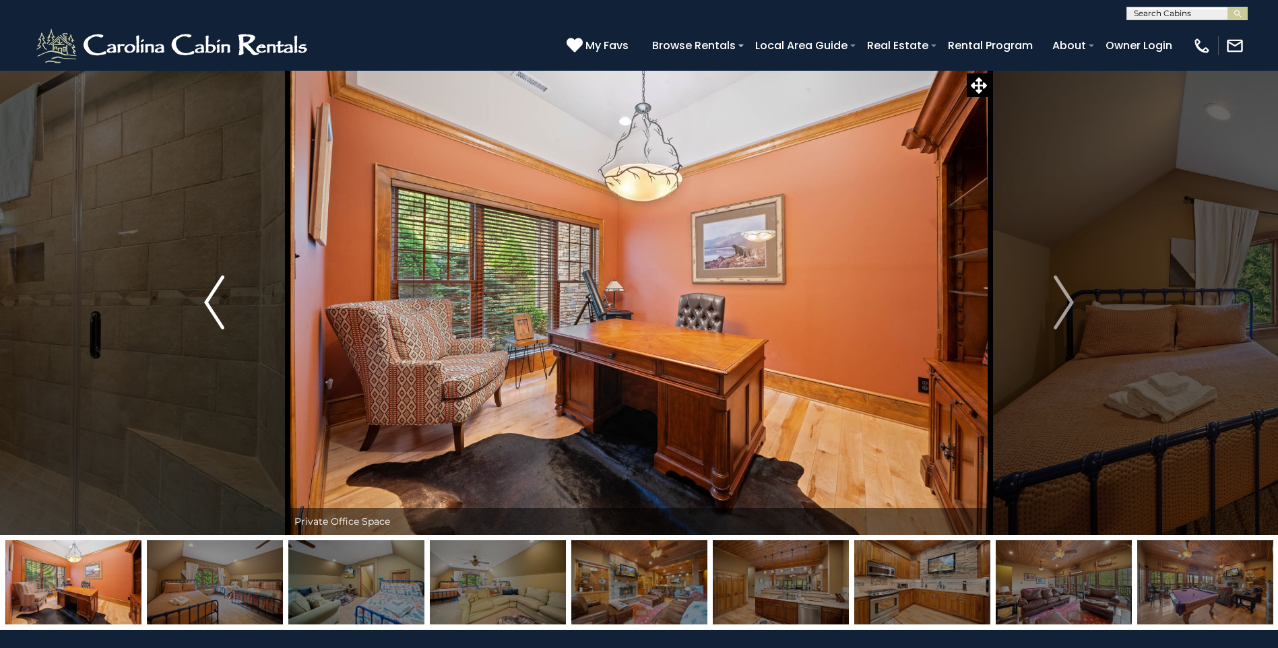
click at [224, 327] on img "Previous" at bounding box center [214, 302] width 20 height 54
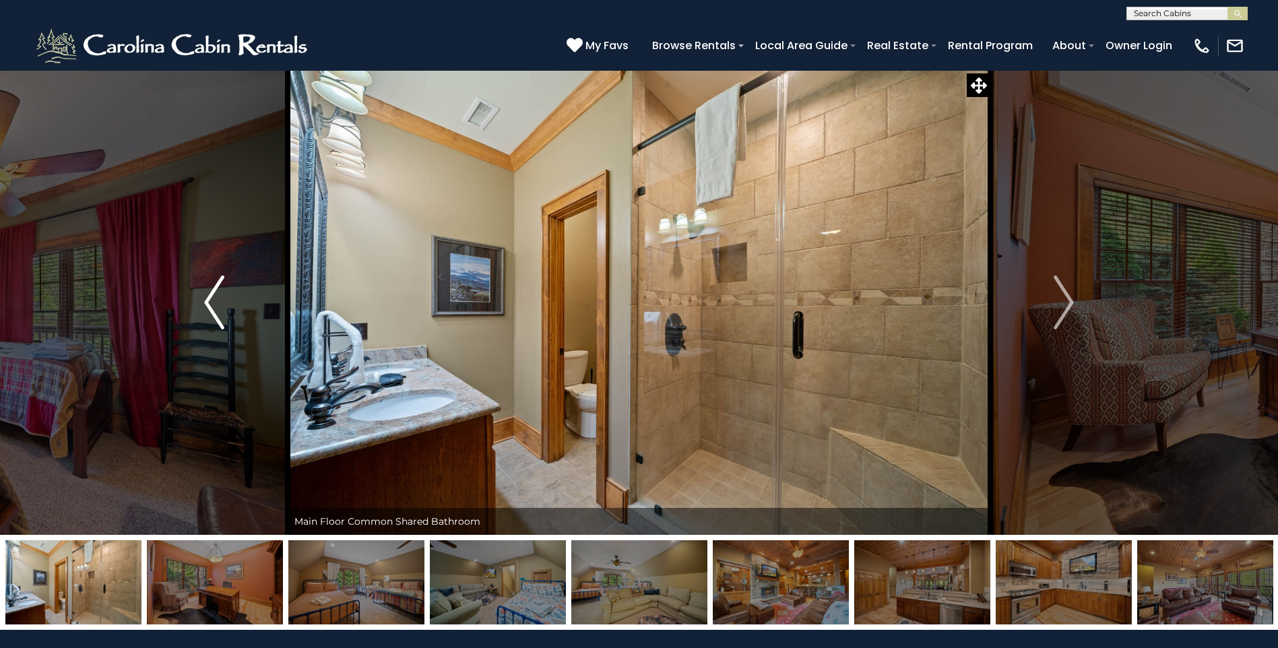
click at [224, 325] on img "Previous" at bounding box center [214, 302] width 20 height 54
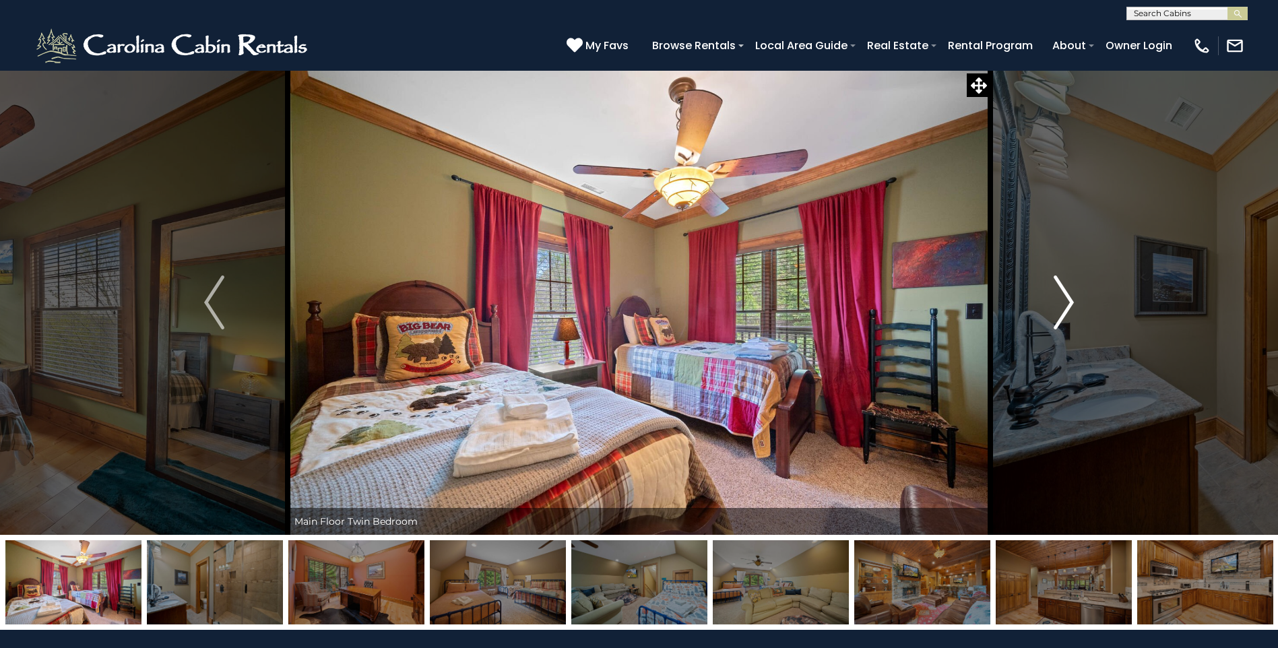
click at [1068, 315] on img "Next" at bounding box center [1063, 302] width 20 height 54
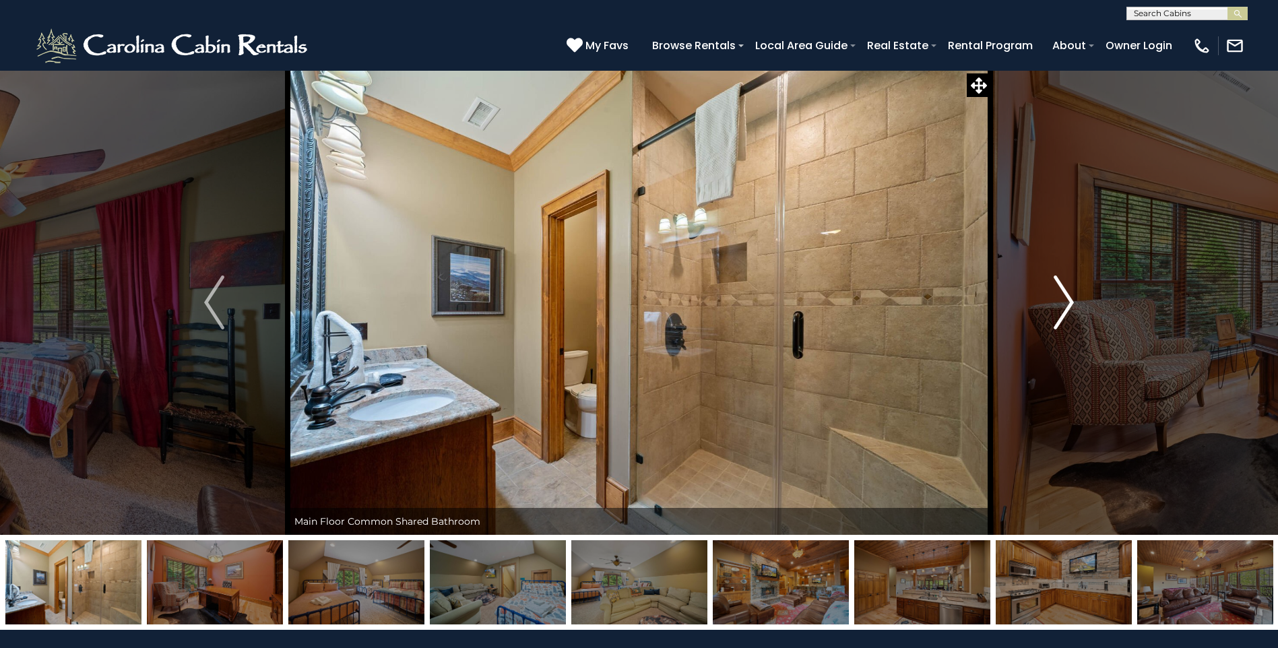
click at [1068, 315] on img "Next" at bounding box center [1063, 302] width 20 height 54
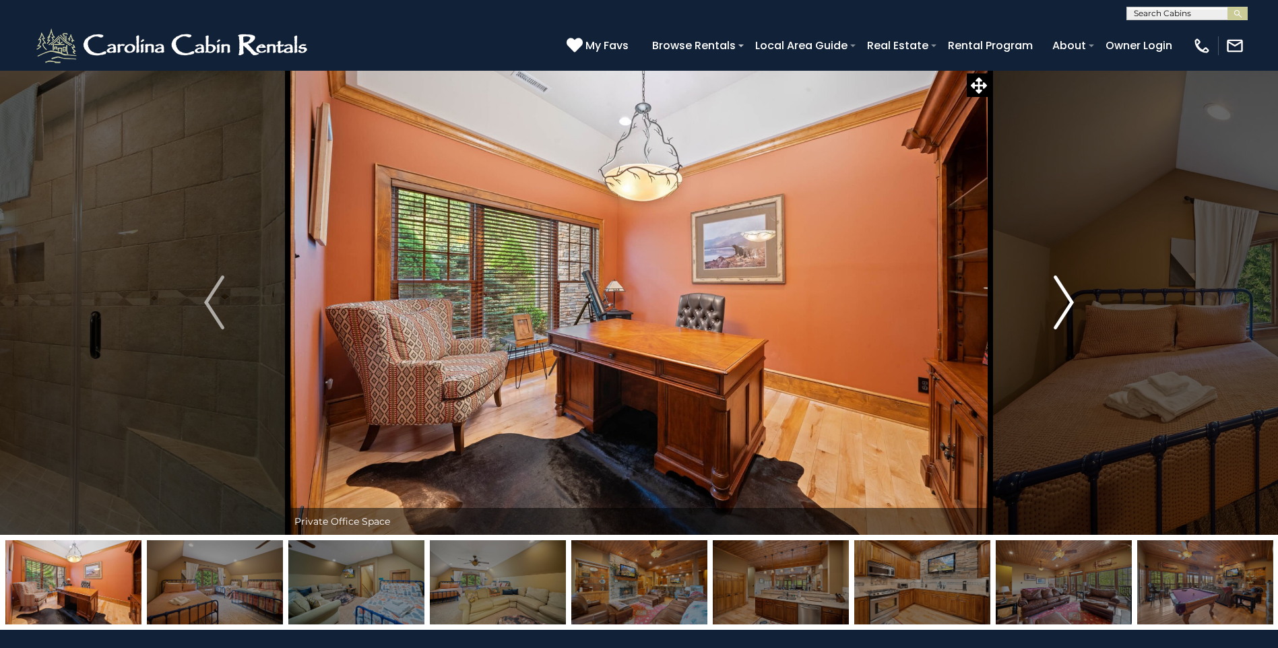
click at [1067, 317] on img "Next" at bounding box center [1063, 302] width 20 height 54
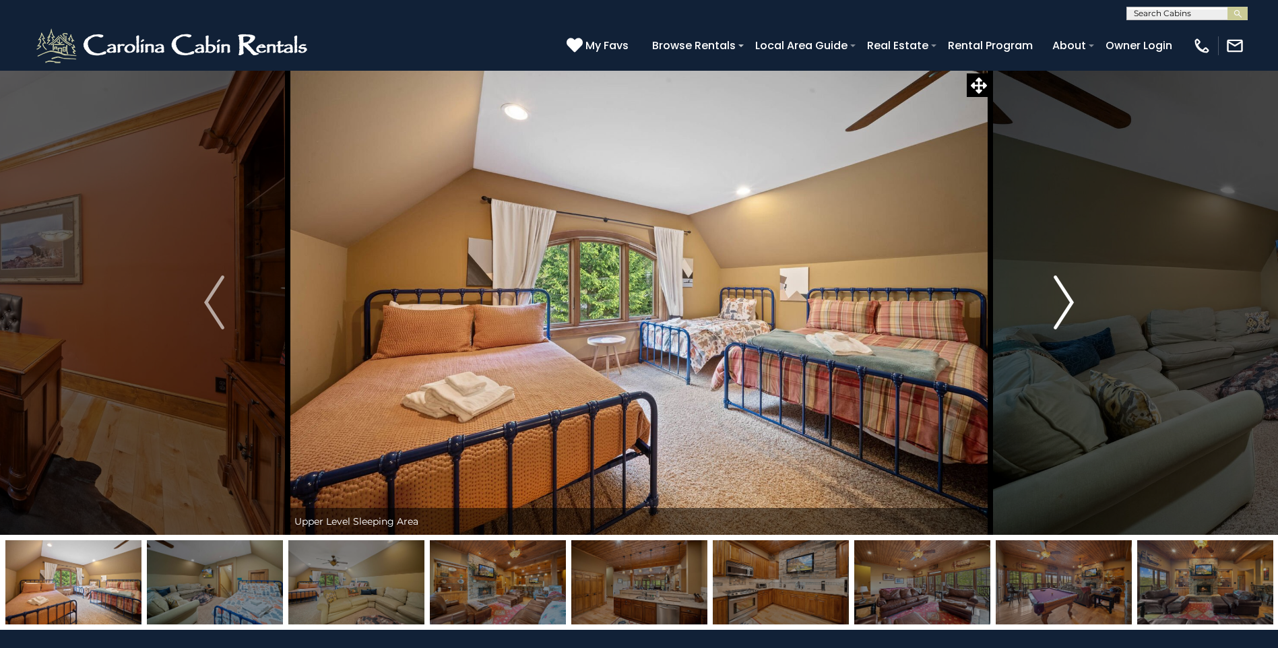
click at [1074, 298] on button "Next" at bounding box center [1063, 302] width 147 height 465
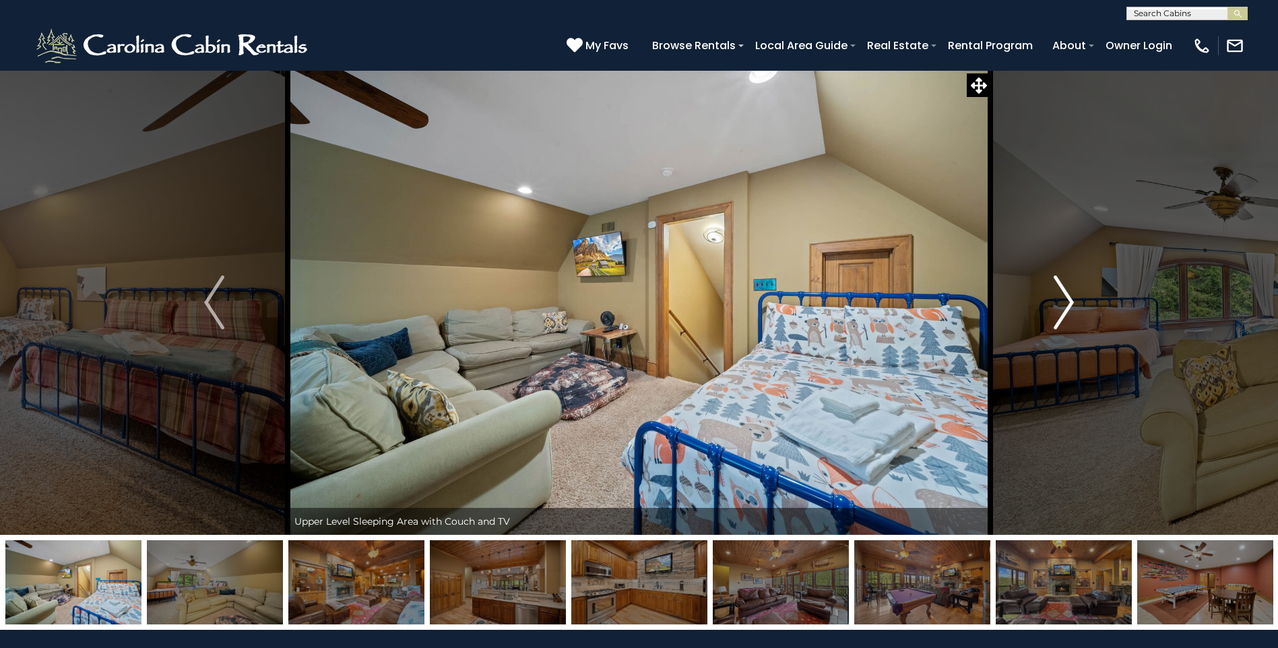
click at [1054, 321] on img "Next" at bounding box center [1063, 302] width 20 height 54
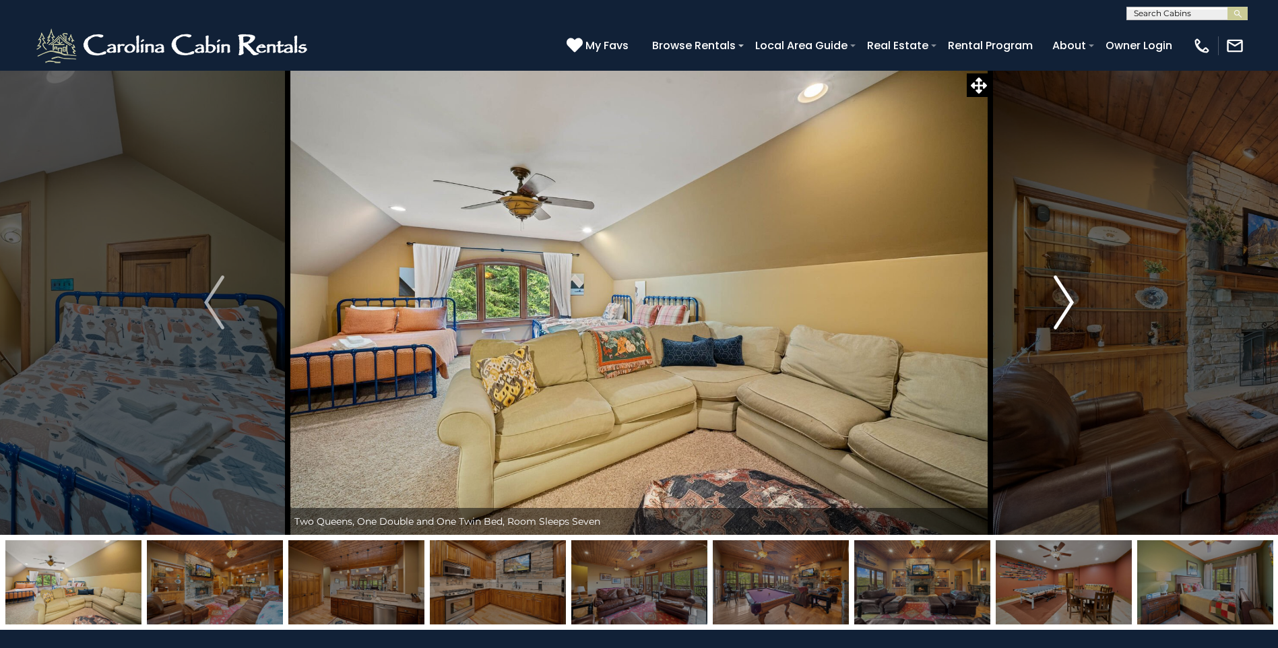
click at [1056, 334] on button "Next" at bounding box center [1063, 302] width 147 height 465
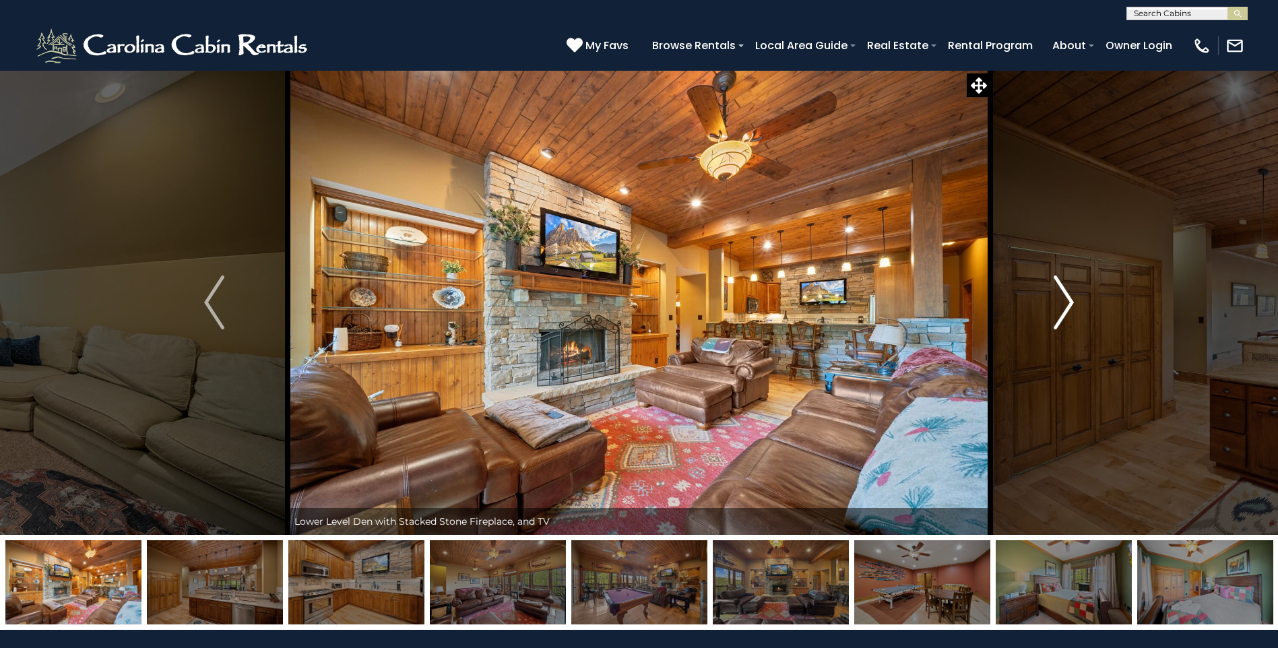
click at [1072, 331] on button "Next" at bounding box center [1063, 302] width 147 height 465
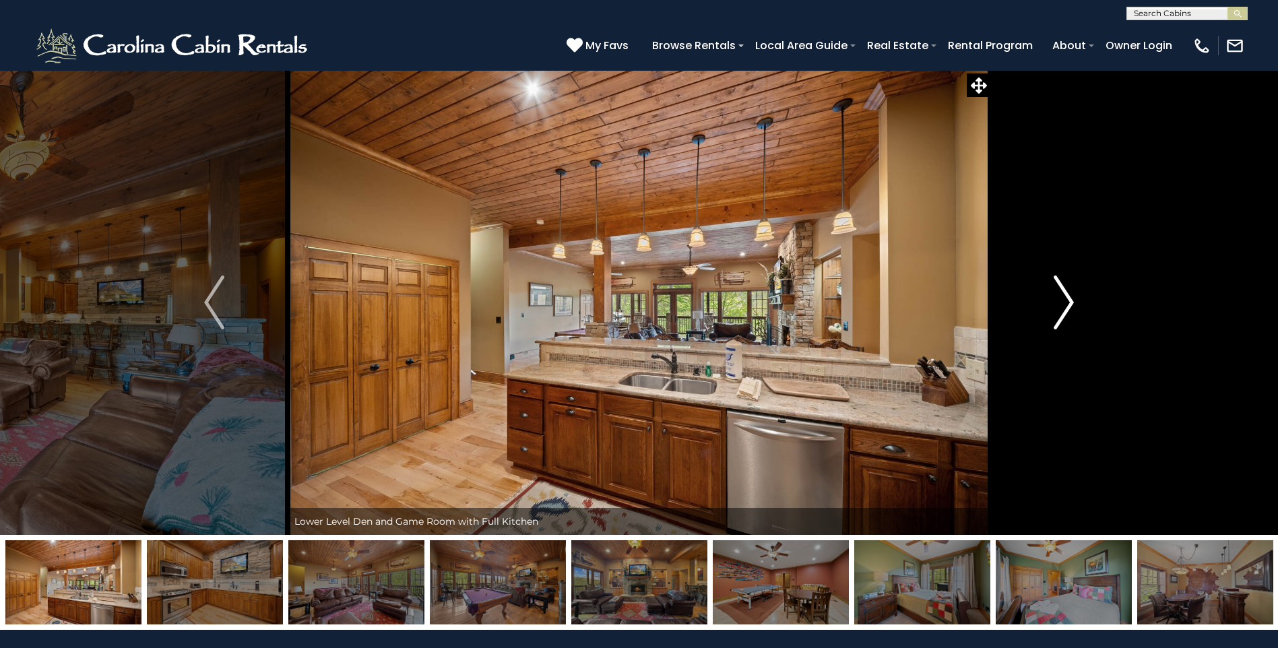
click at [1076, 333] on button "Next" at bounding box center [1063, 302] width 147 height 465
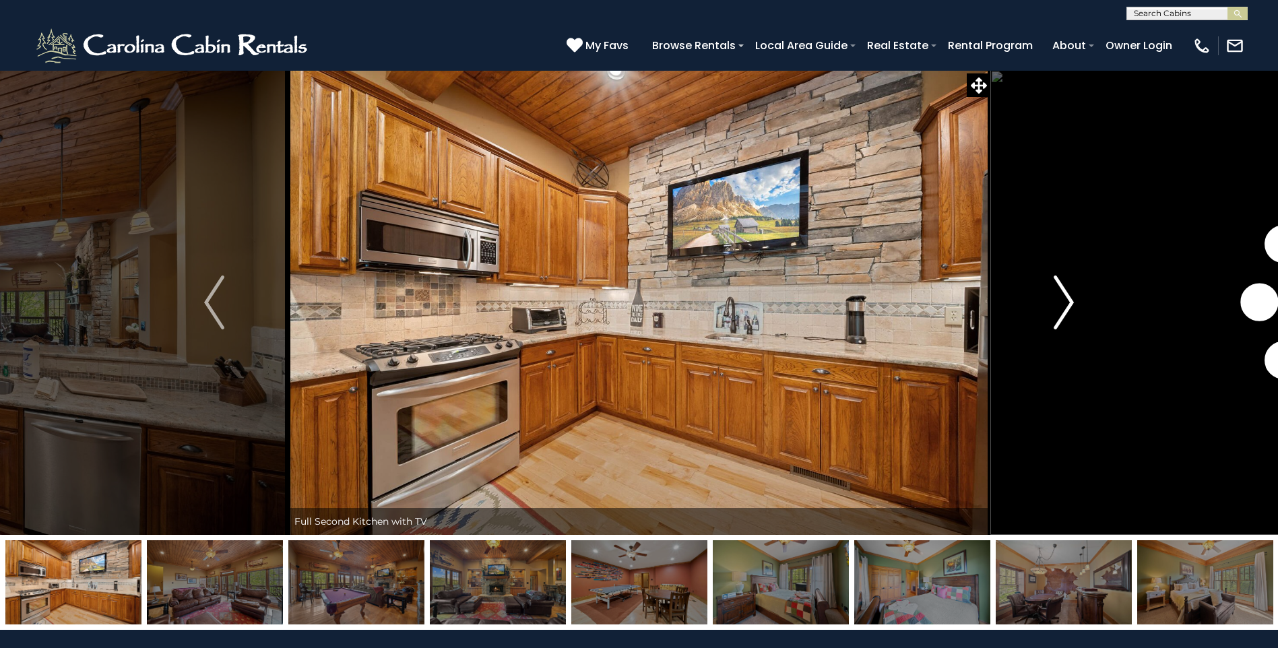
click at [1077, 337] on button "Next" at bounding box center [1063, 302] width 147 height 465
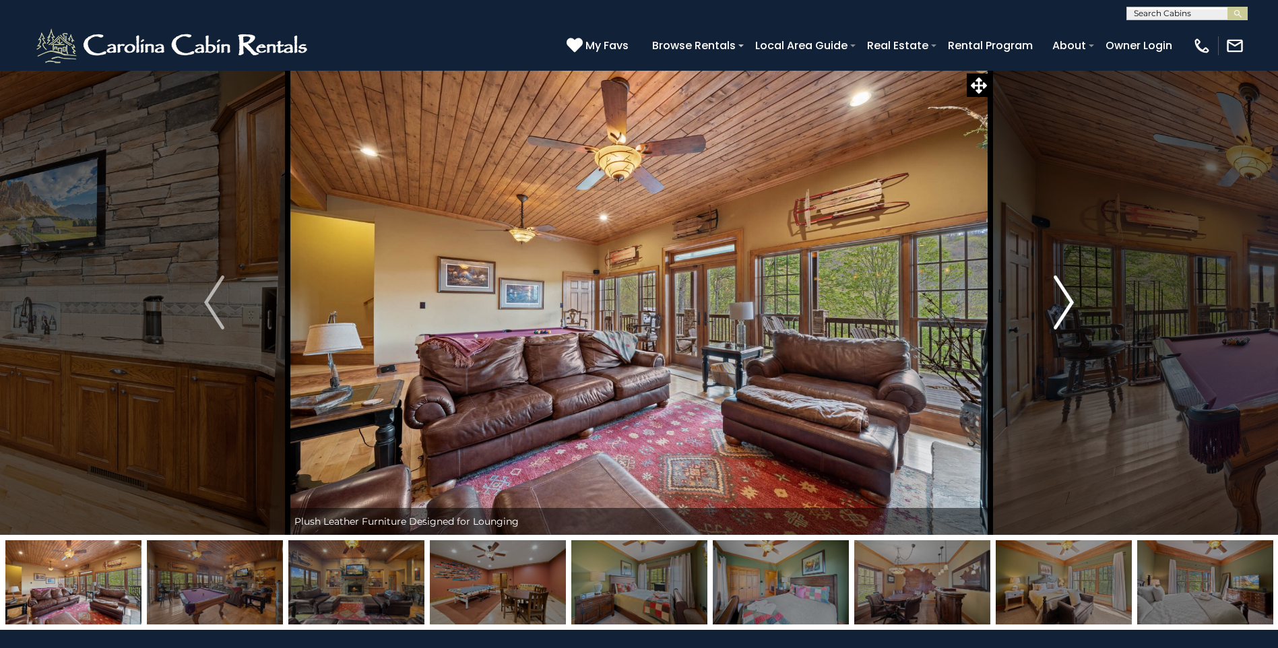
click at [1074, 340] on button "Next" at bounding box center [1063, 302] width 147 height 465
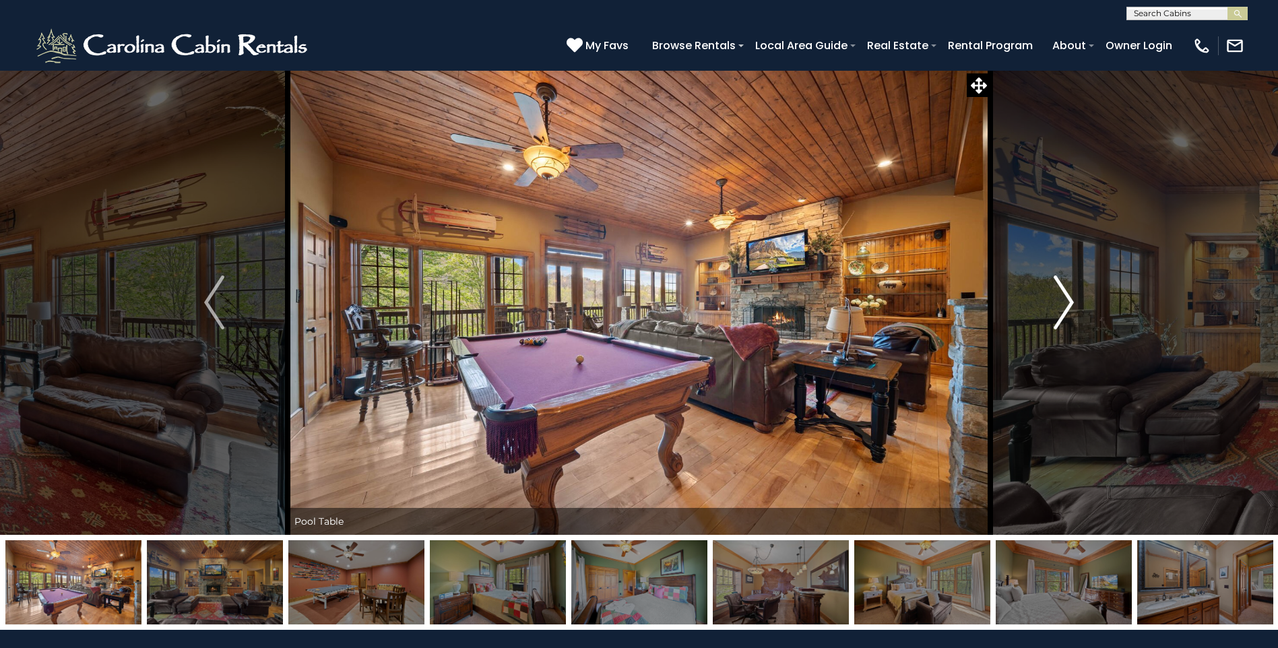
click at [1071, 341] on button "Next" at bounding box center [1063, 302] width 147 height 465
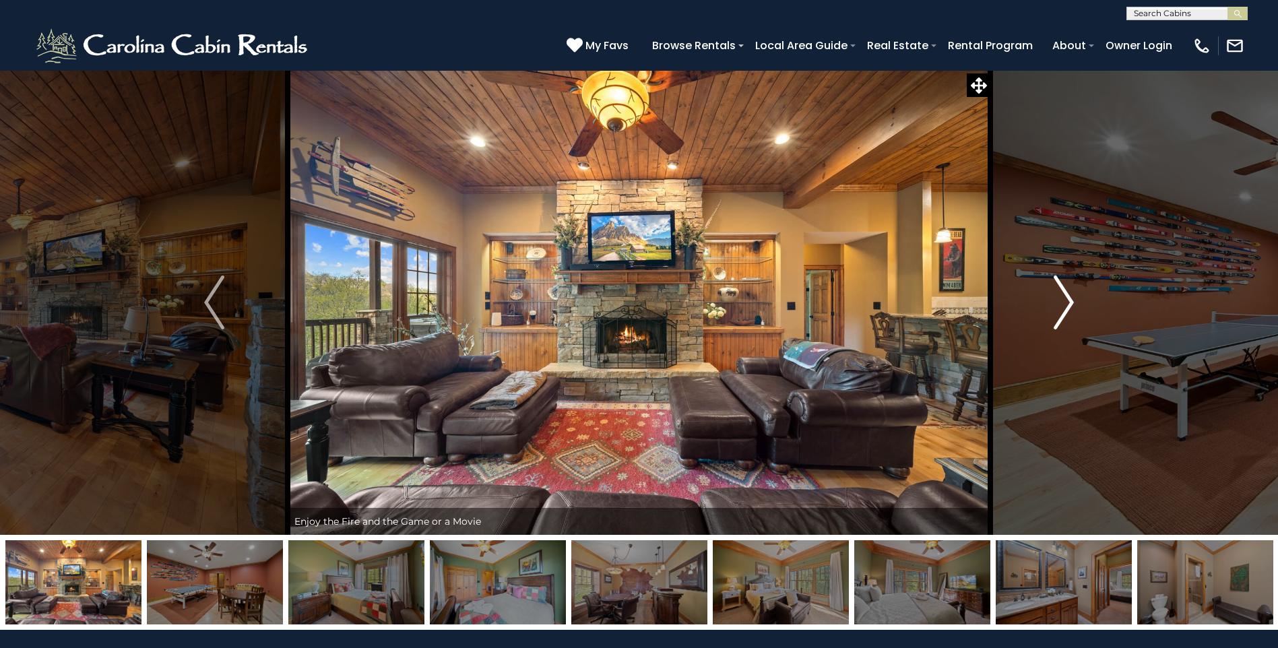
click at [1073, 343] on button "Next" at bounding box center [1063, 302] width 147 height 465
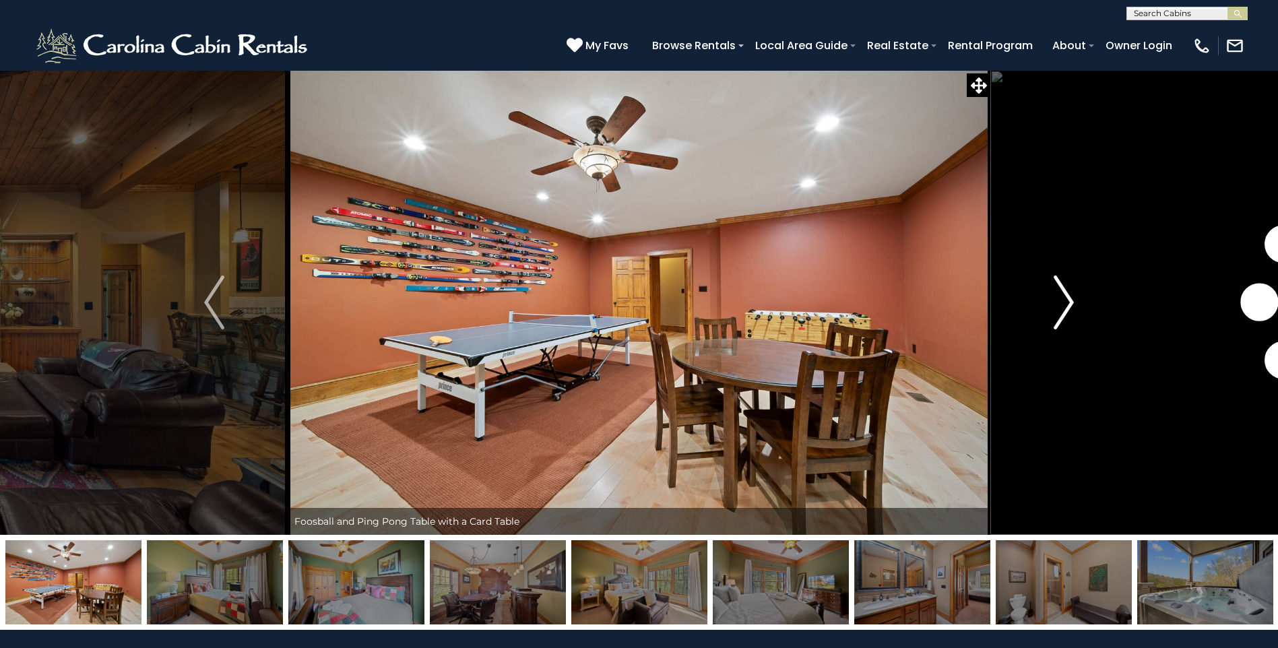
click at [1073, 343] on button "Next" at bounding box center [1063, 302] width 147 height 465
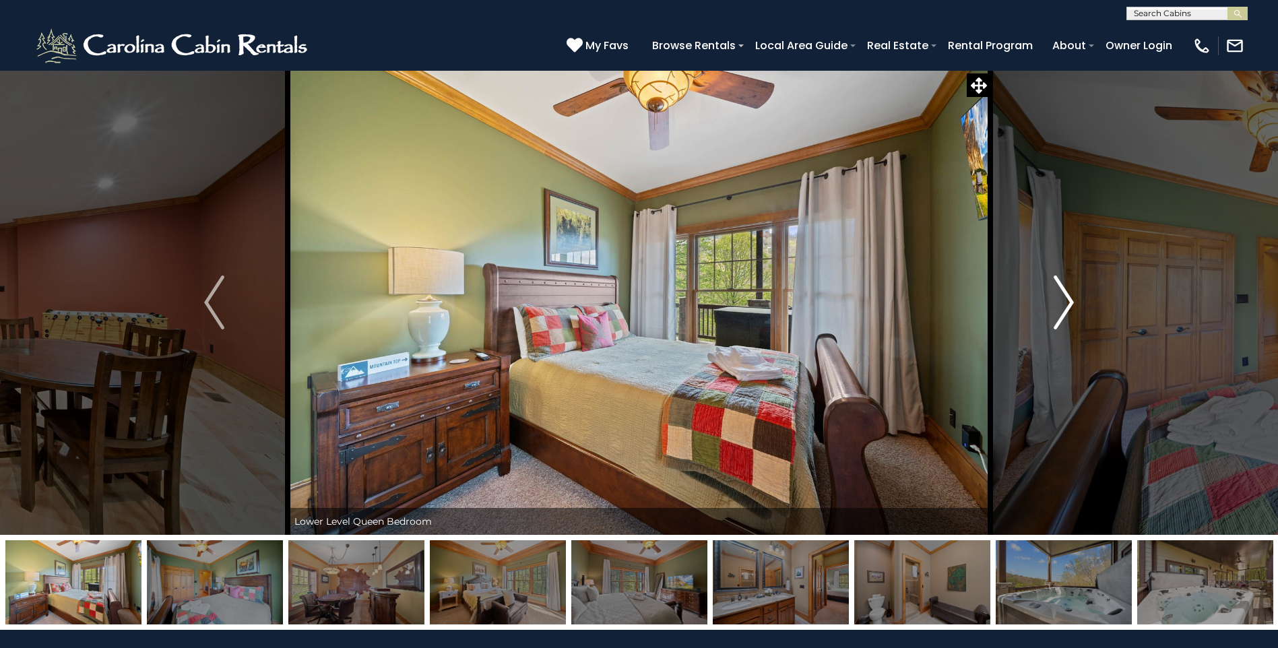
click at [1056, 346] on button "Next" at bounding box center [1063, 302] width 147 height 465
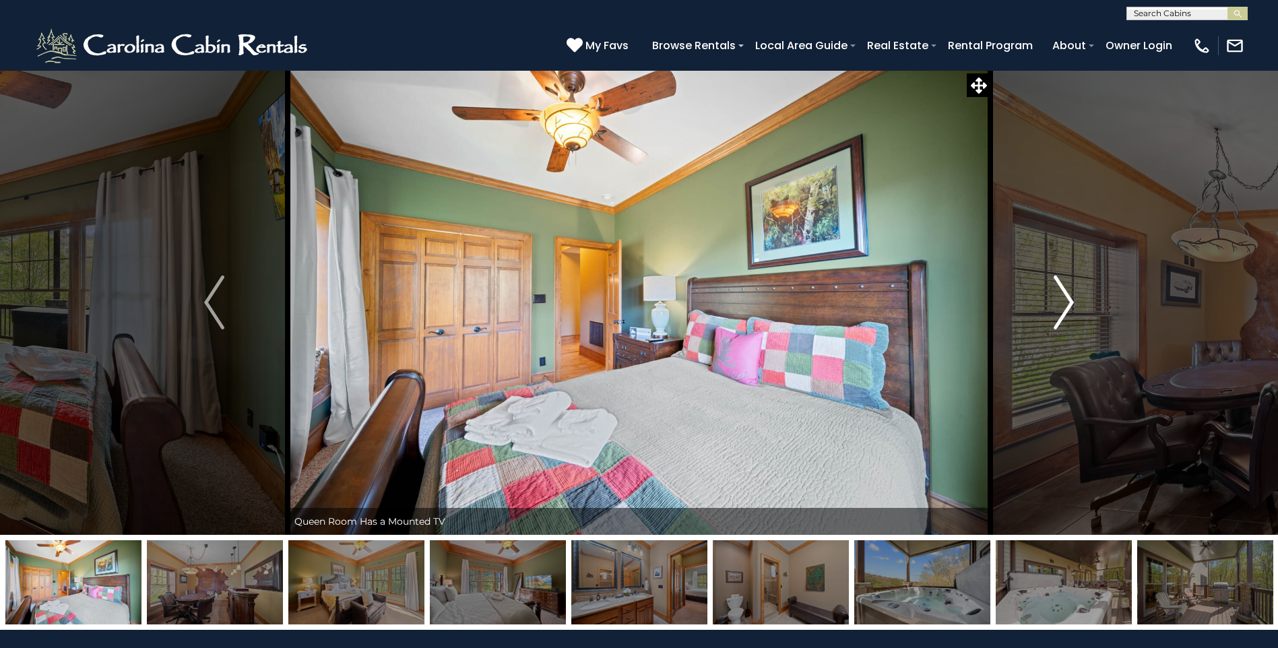
click at [1056, 346] on button "Next" at bounding box center [1063, 302] width 147 height 465
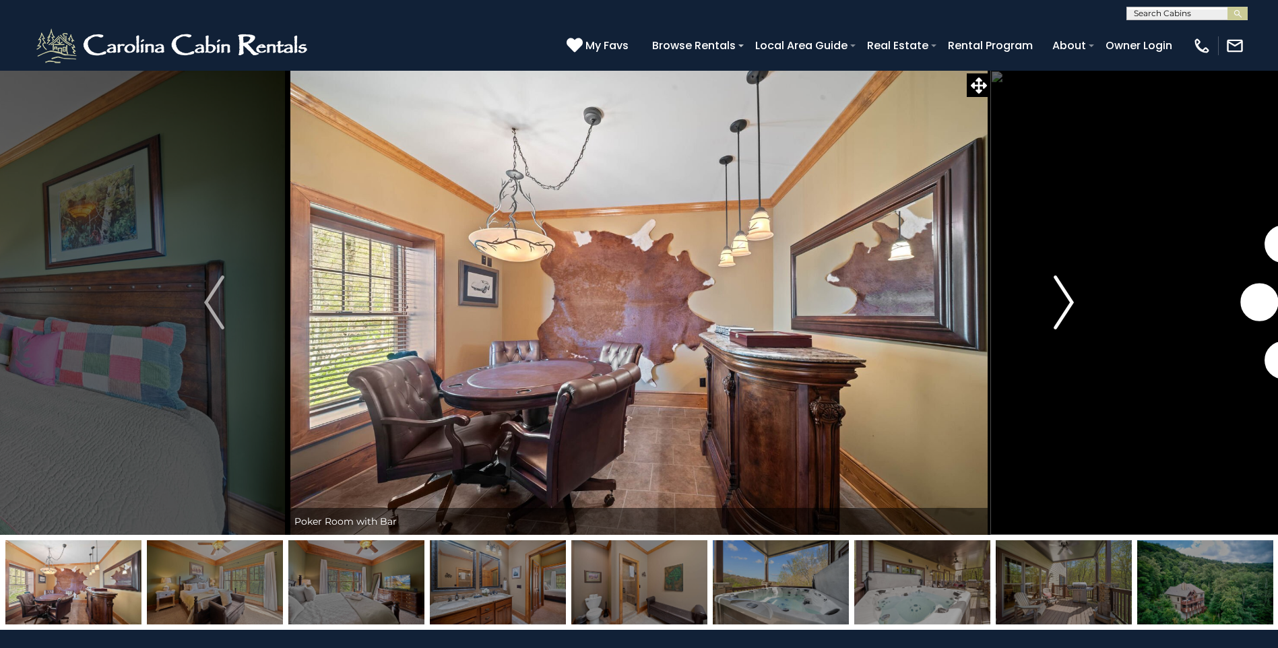
click at [1056, 346] on button "Next" at bounding box center [1063, 302] width 147 height 465
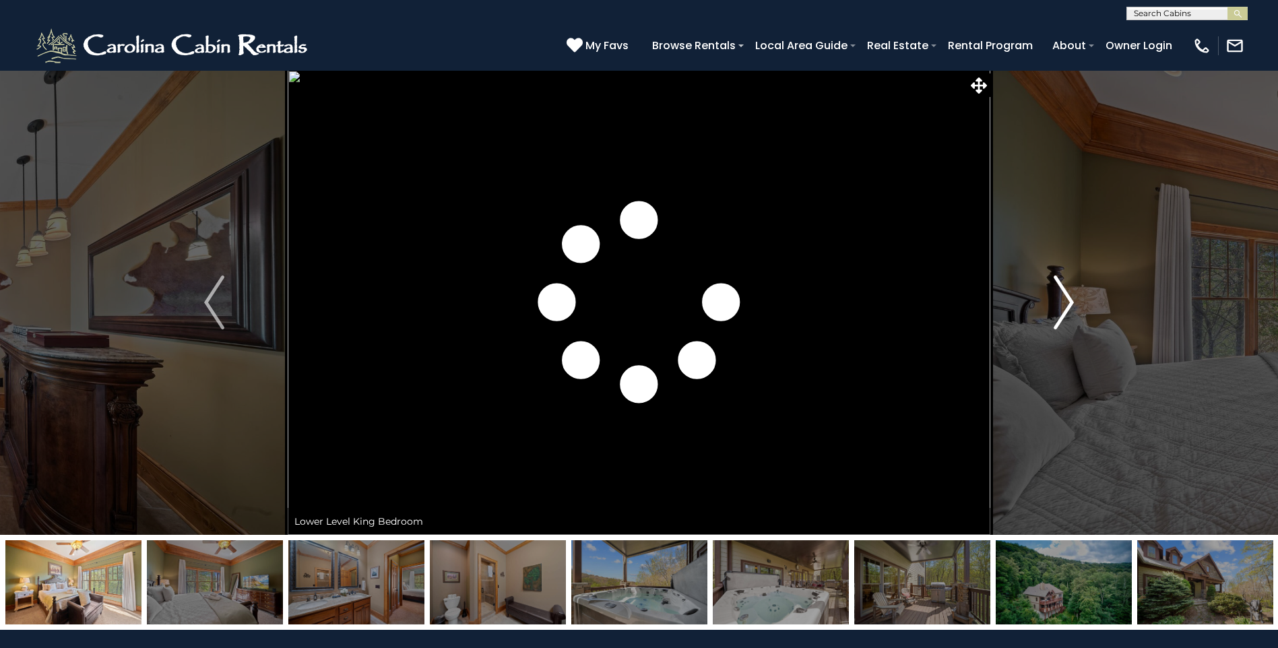
click at [1056, 346] on button "Next" at bounding box center [1063, 302] width 147 height 465
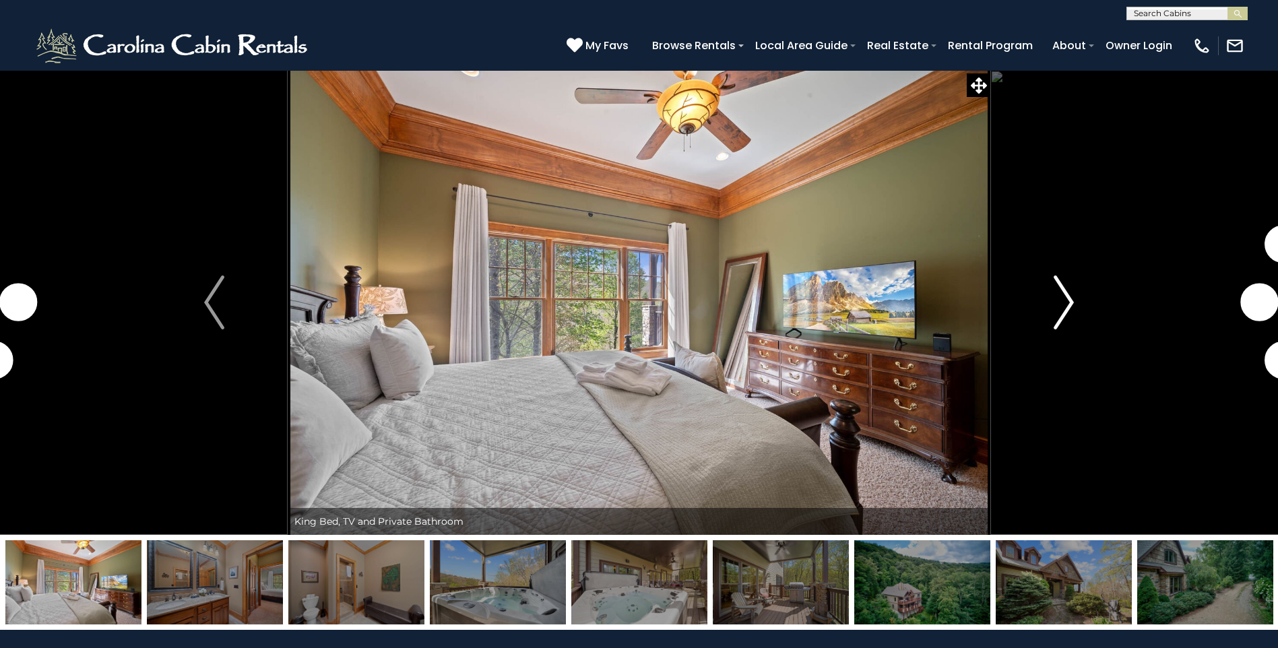
click at [1055, 346] on button "Next" at bounding box center [1063, 302] width 147 height 465
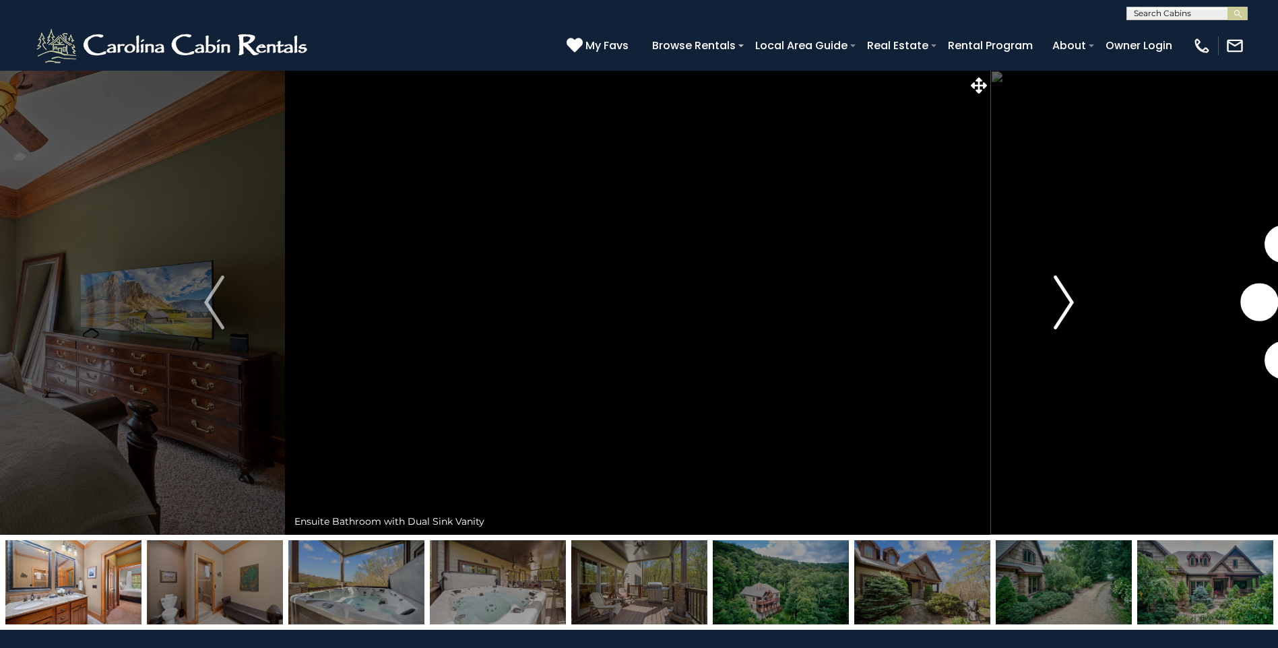
click at [1053, 344] on button "Next" at bounding box center [1063, 302] width 147 height 465
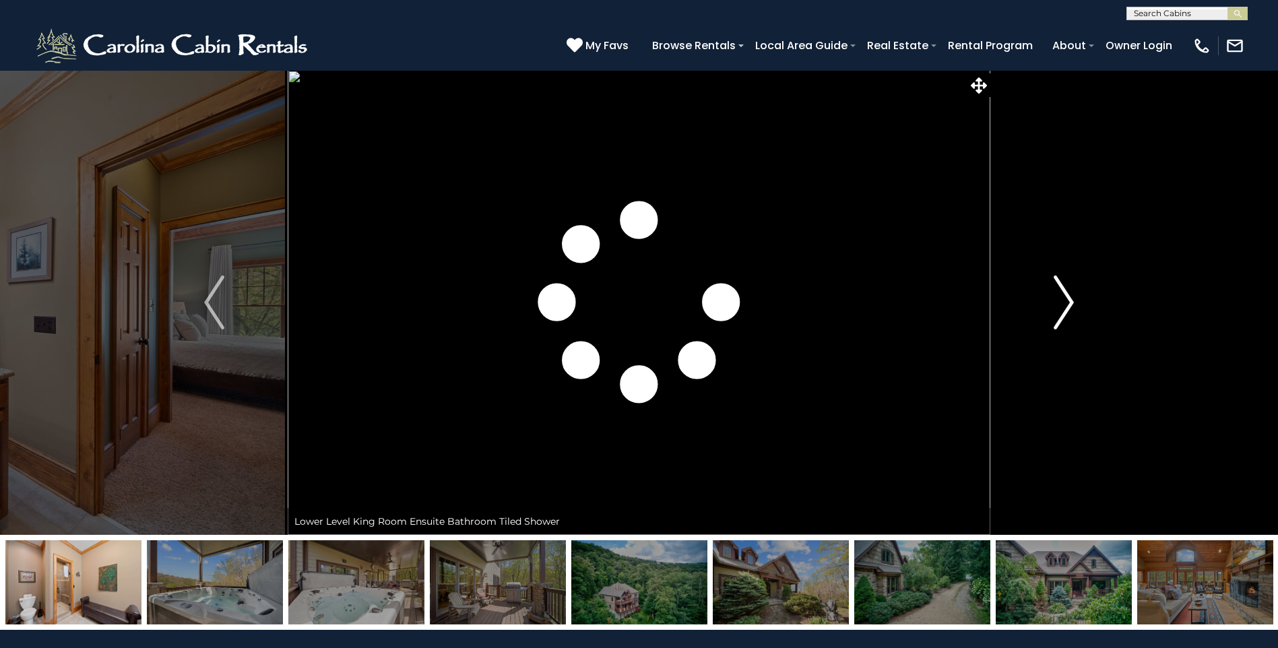
click at [1053, 344] on button "Next" at bounding box center [1063, 302] width 147 height 465
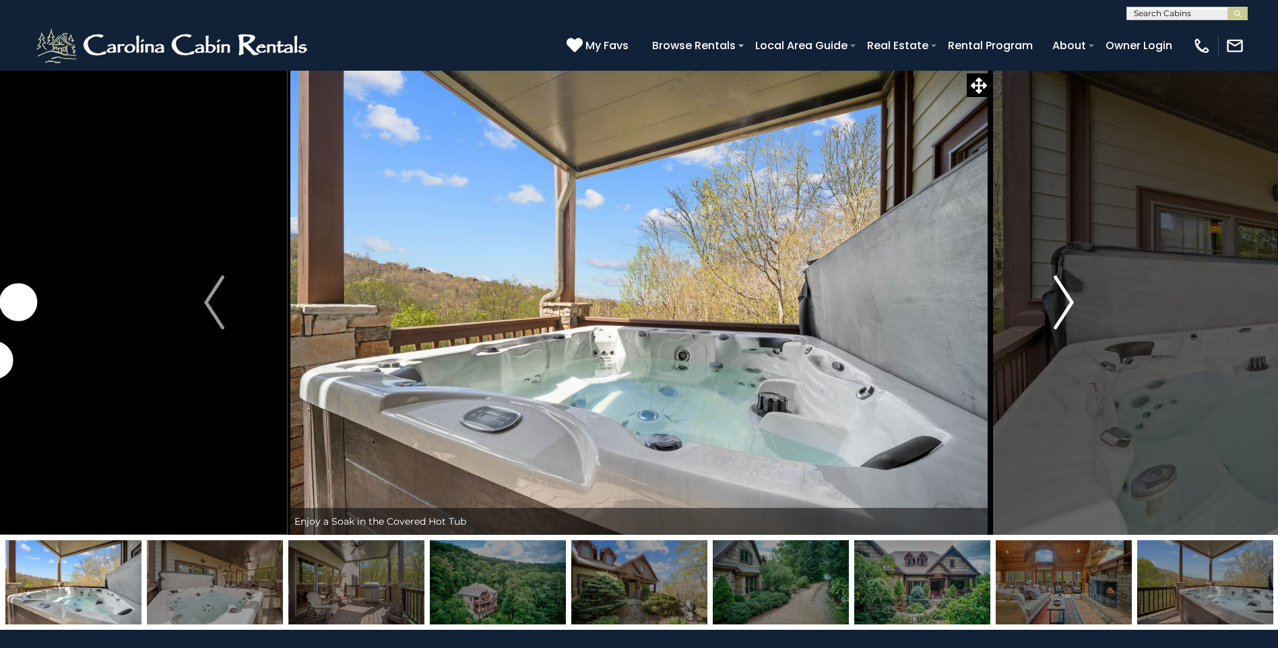
click at [1053, 344] on button "Next" at bounding box center [1063, 302] width 147 height 465
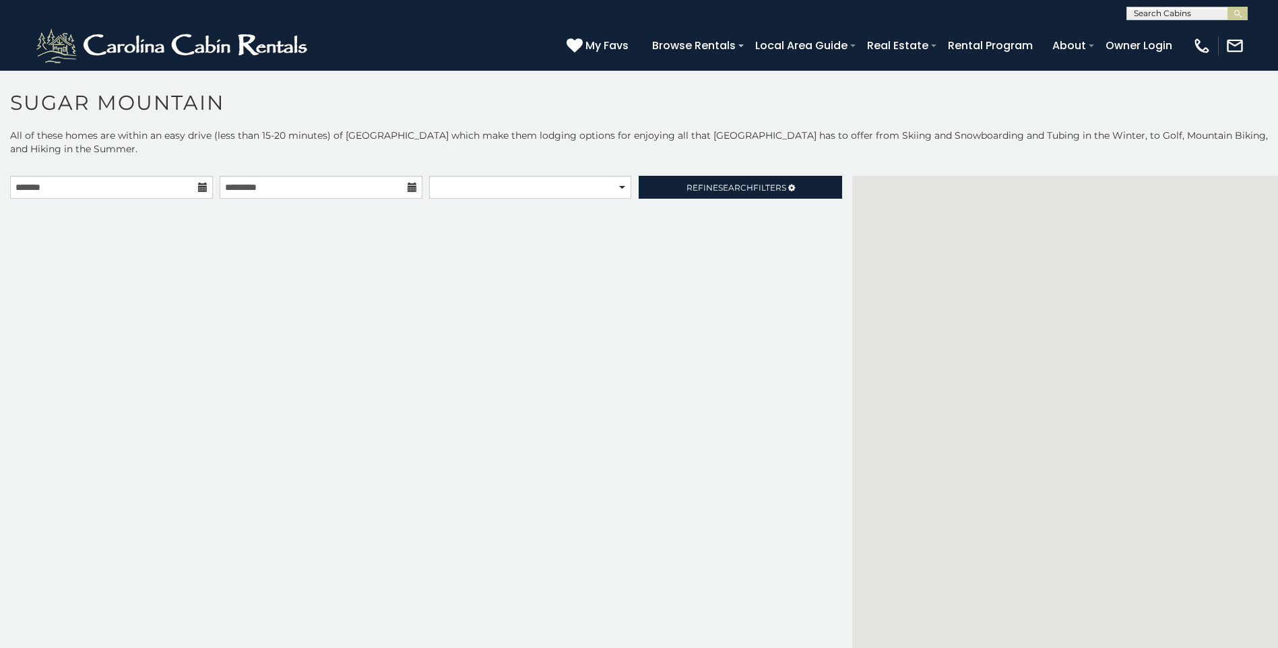
scroll to position [7, 0]
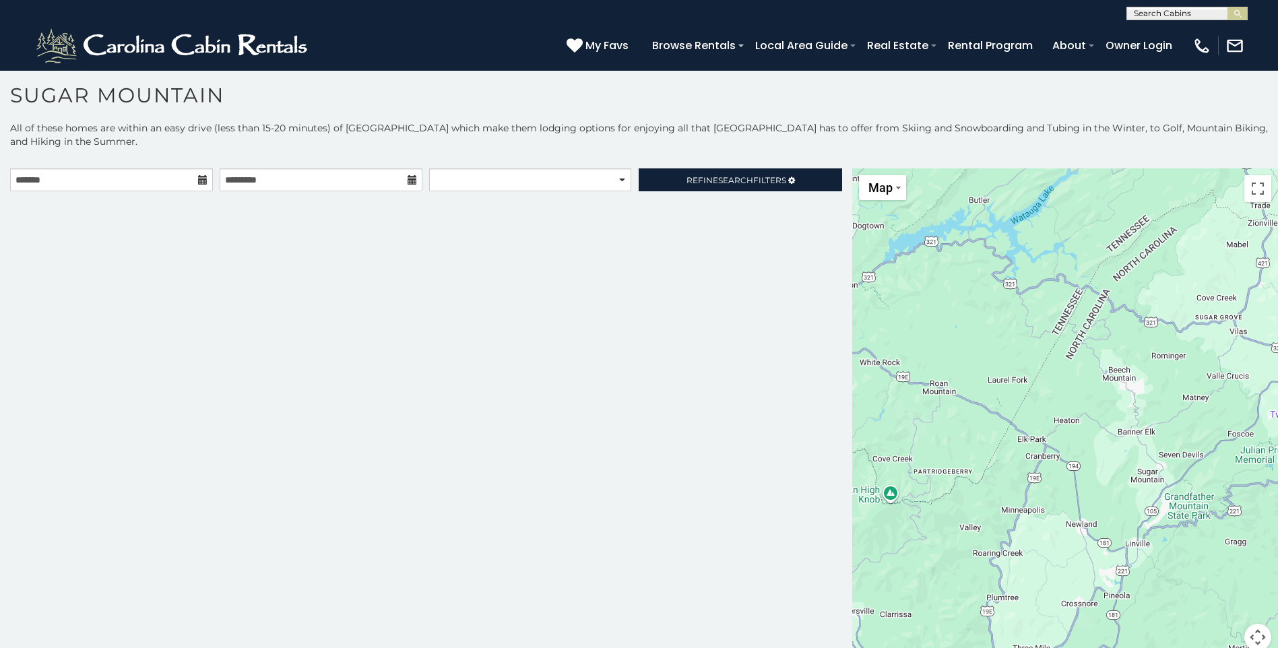
drag, startPoint x: 907, startPoint y: 434, endPoint x: 896, endPoint y: 431, distance: 11.3
click at [907, 434] on div at bounding box center [1065, 417] width 426 height 498
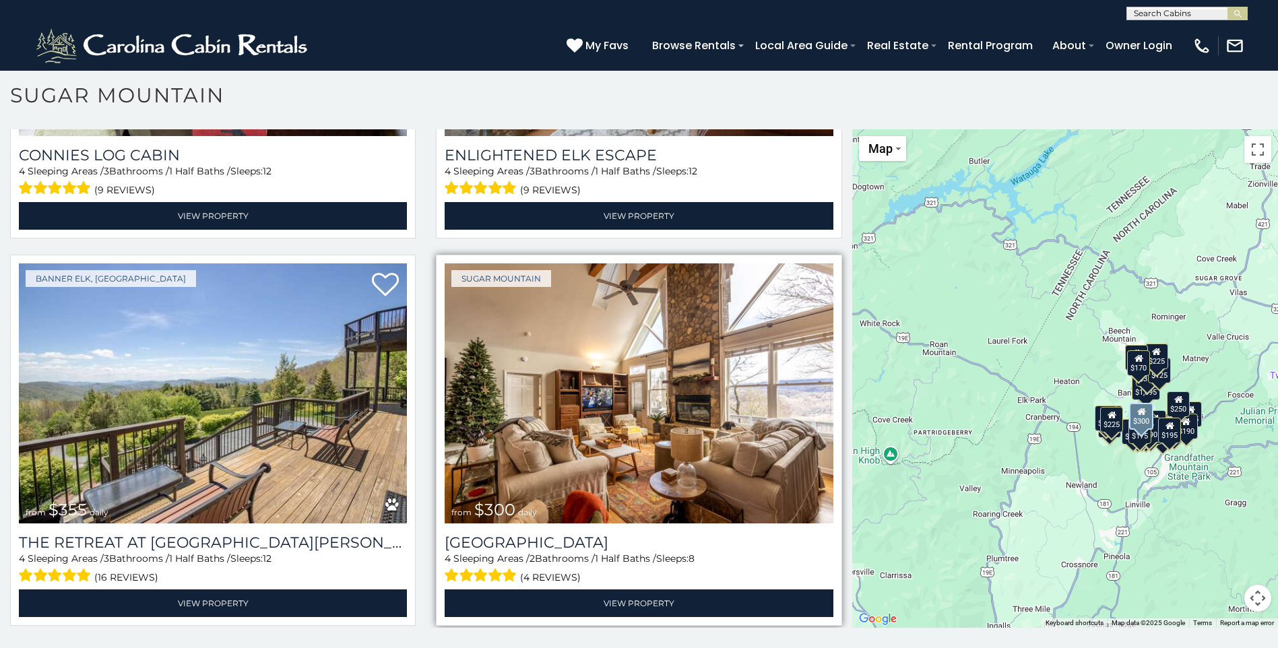
scroll to position [3031, 0]
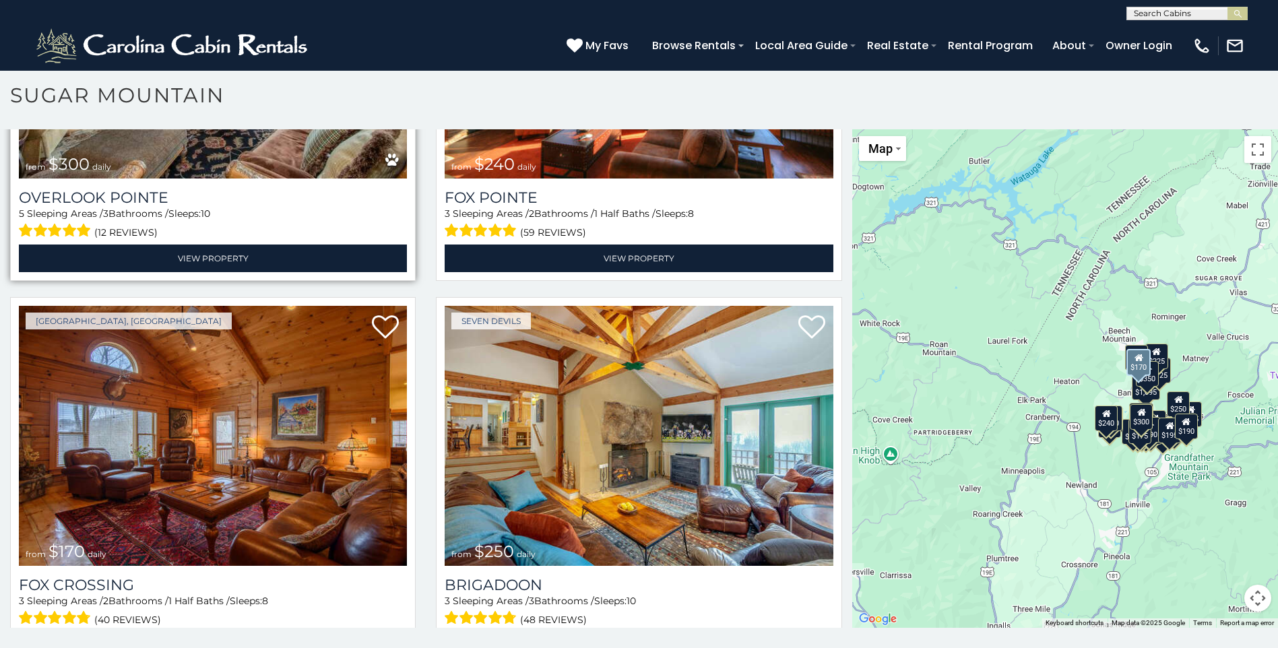
scroll to position [4815, 0]
